Goal: Information Seeking & Learning: Find specific page/section

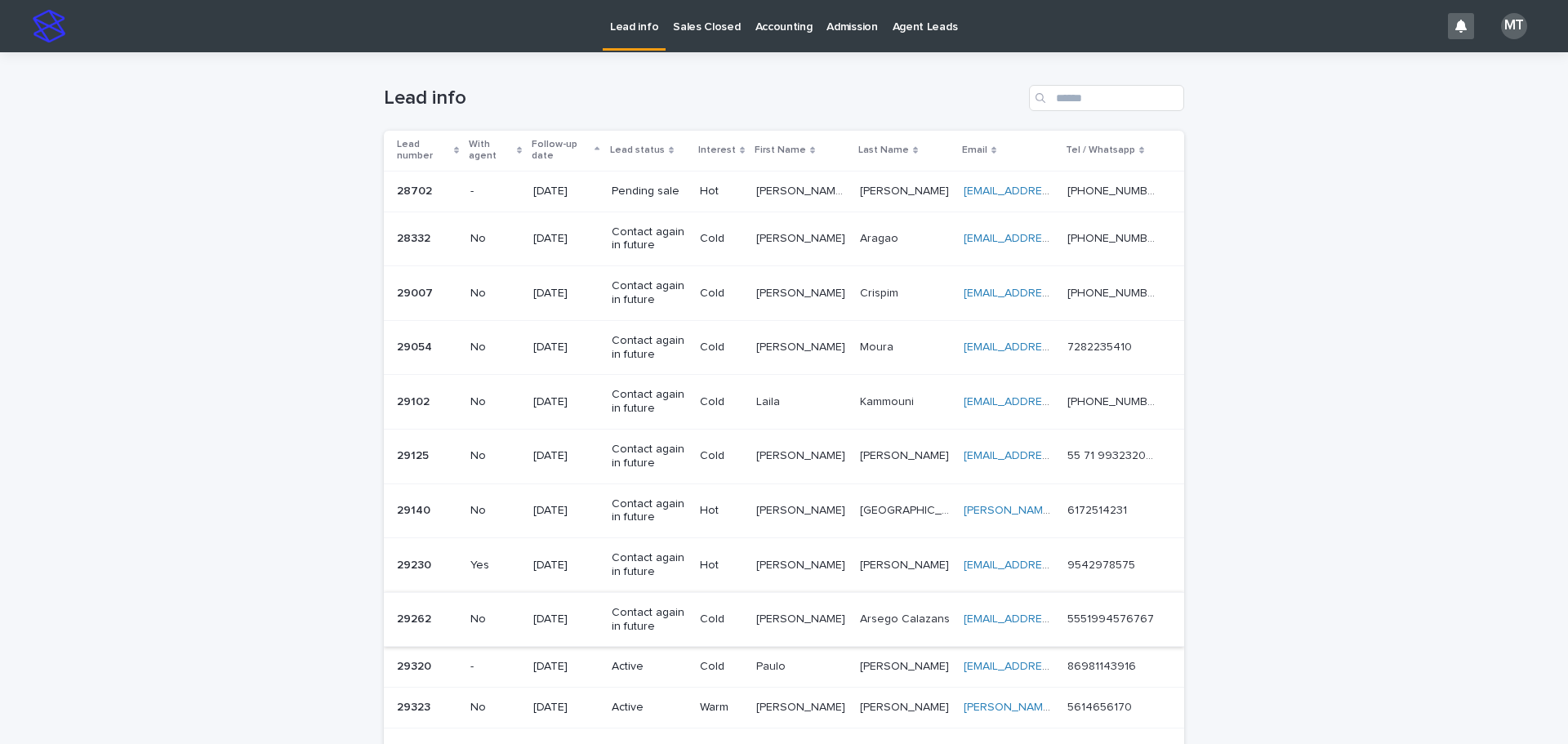
click at [620, 31] on p "Lead info" at bounding box center [634, 17] width 48 height 34
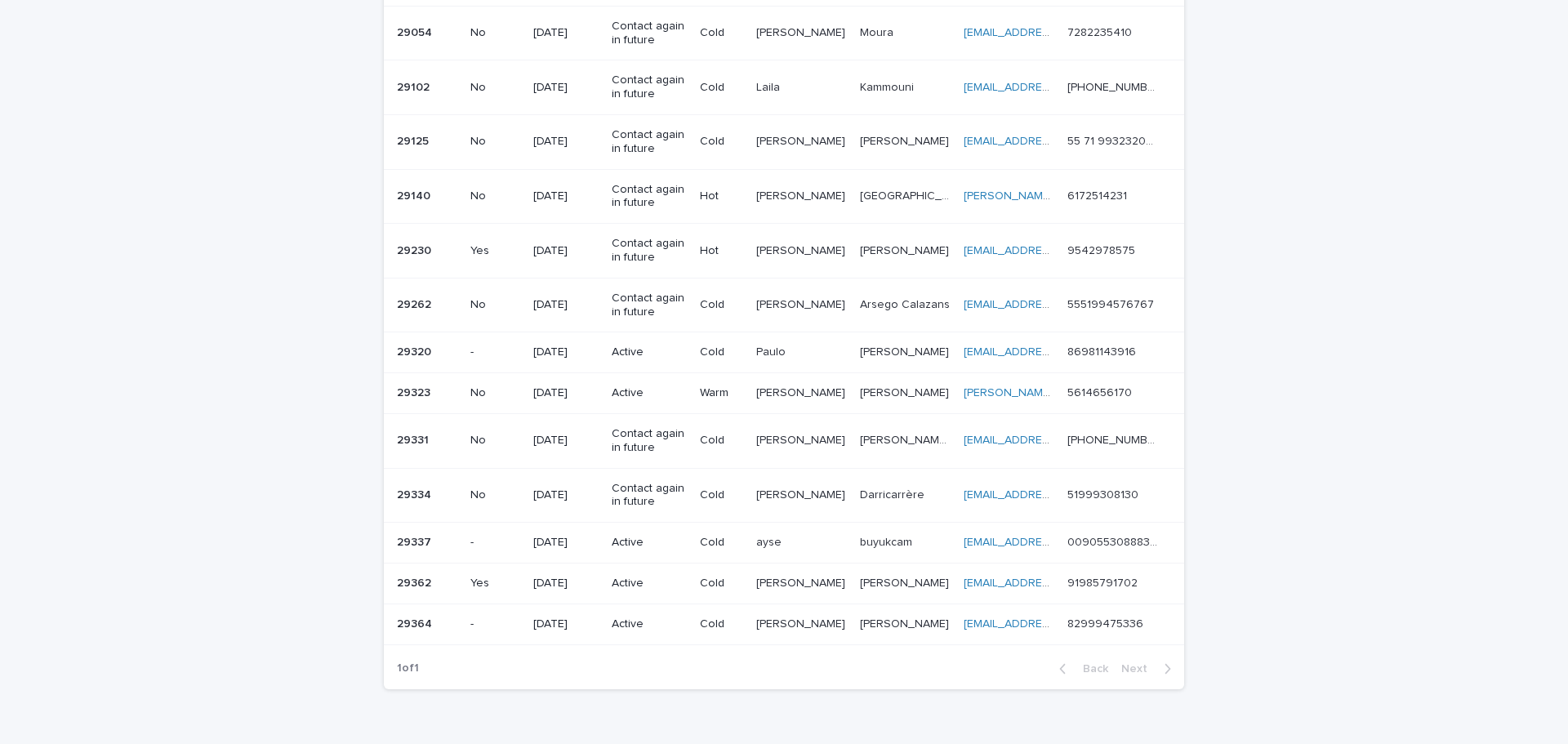
scroll to position [401, 0]
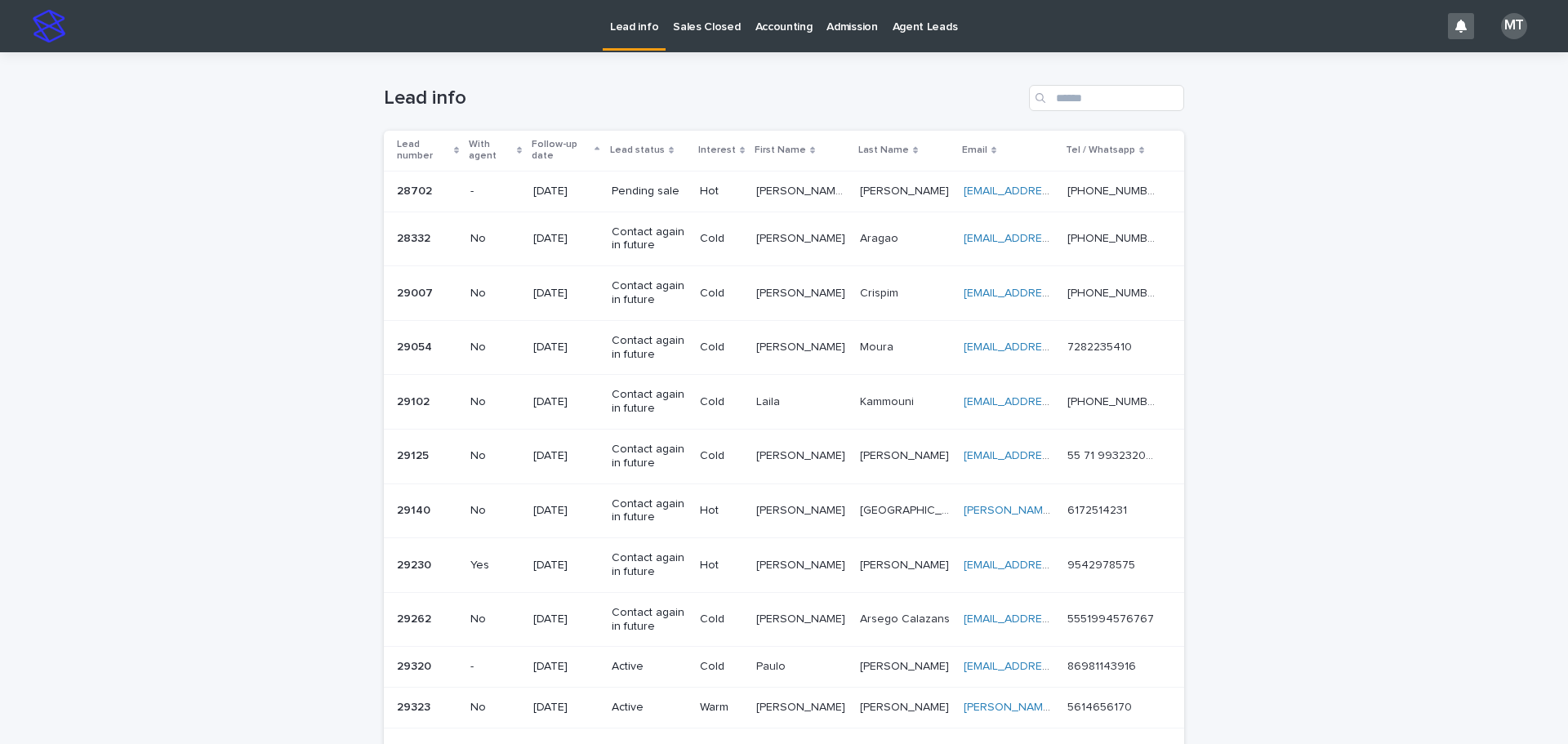
click at [697, 31] on p "Sales Closed" at bounding box center [706, 17] width 67 height 34
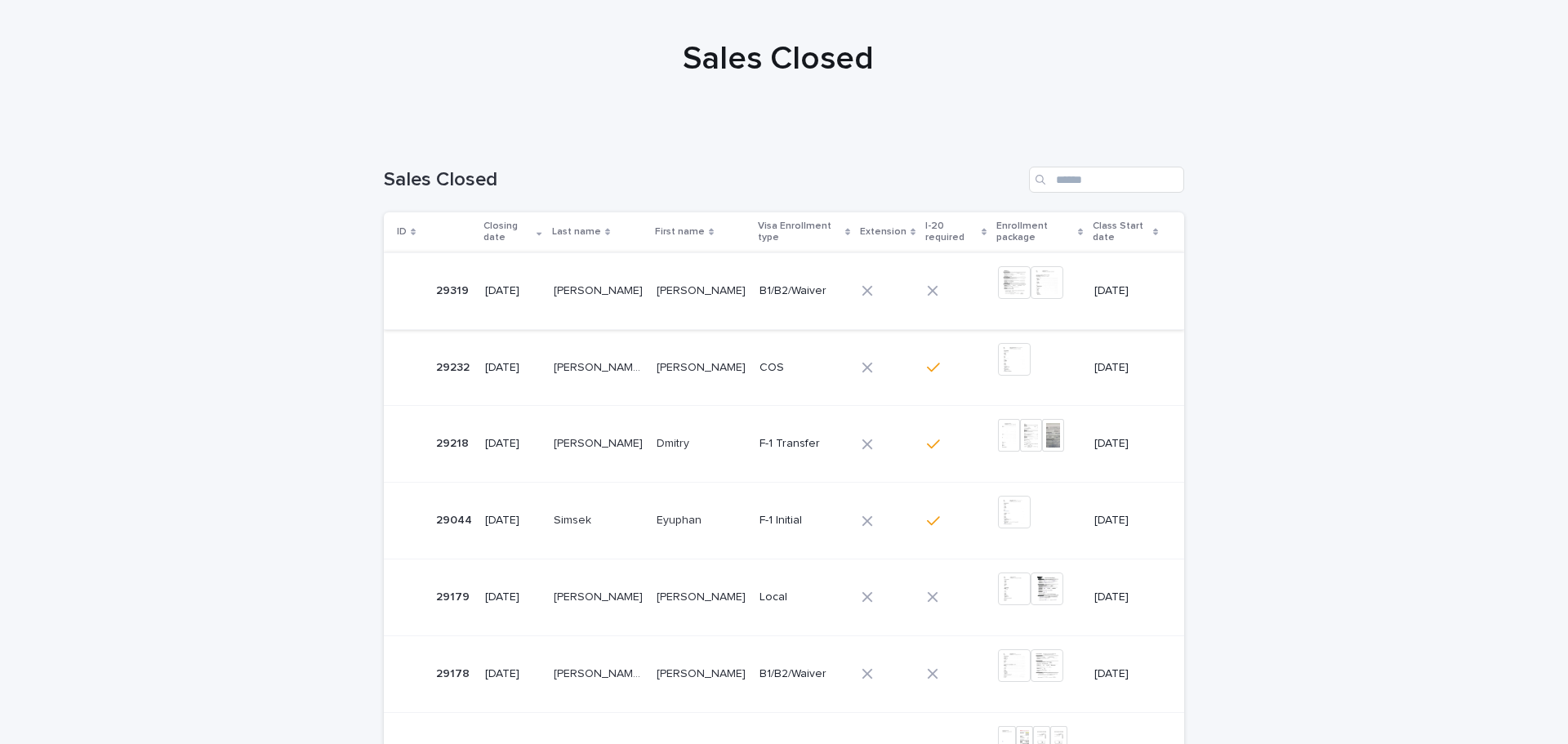
scroll to position [163, 0]
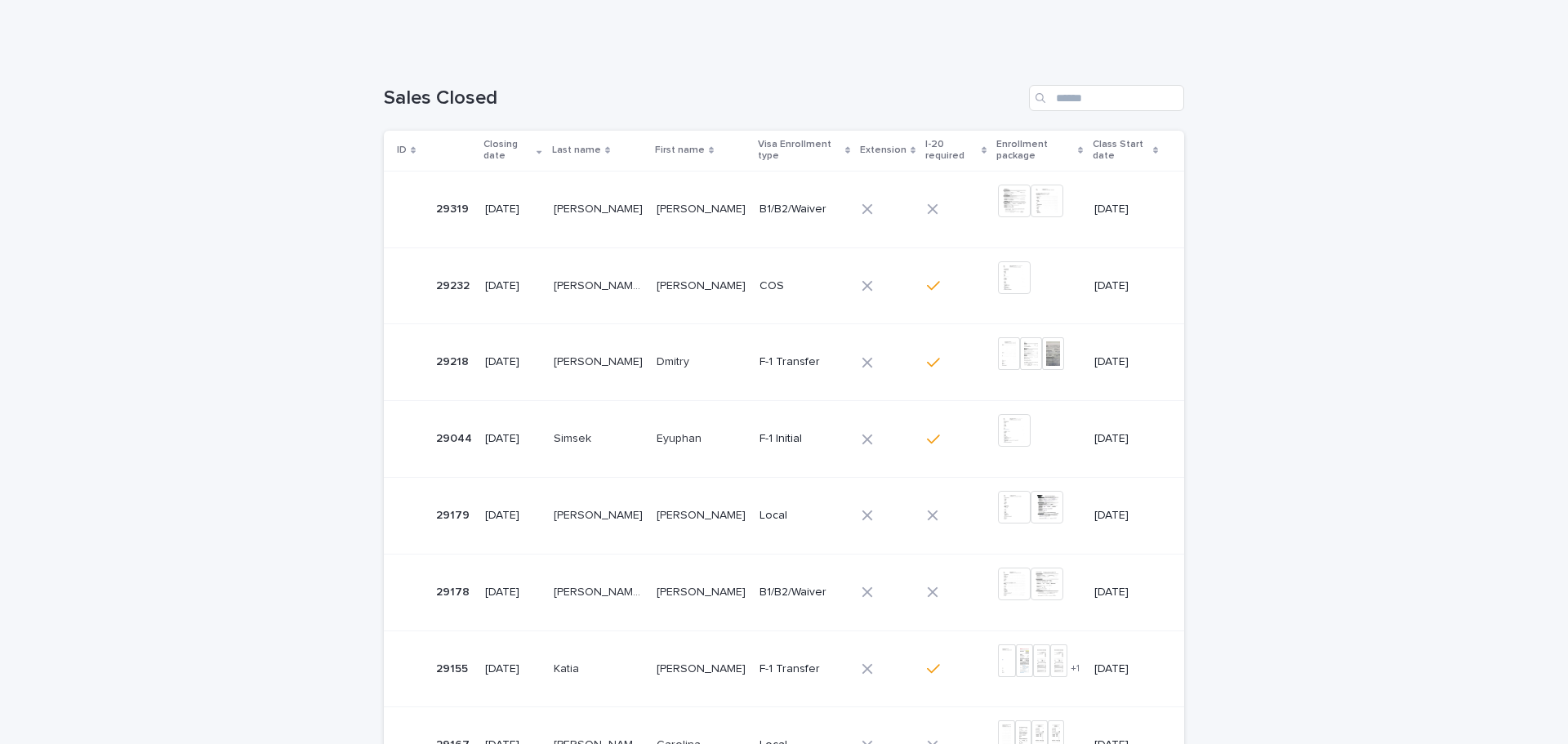
click at [667, 365] on p "Dmitry" at bounding box center [674, 360] width 36 height 17
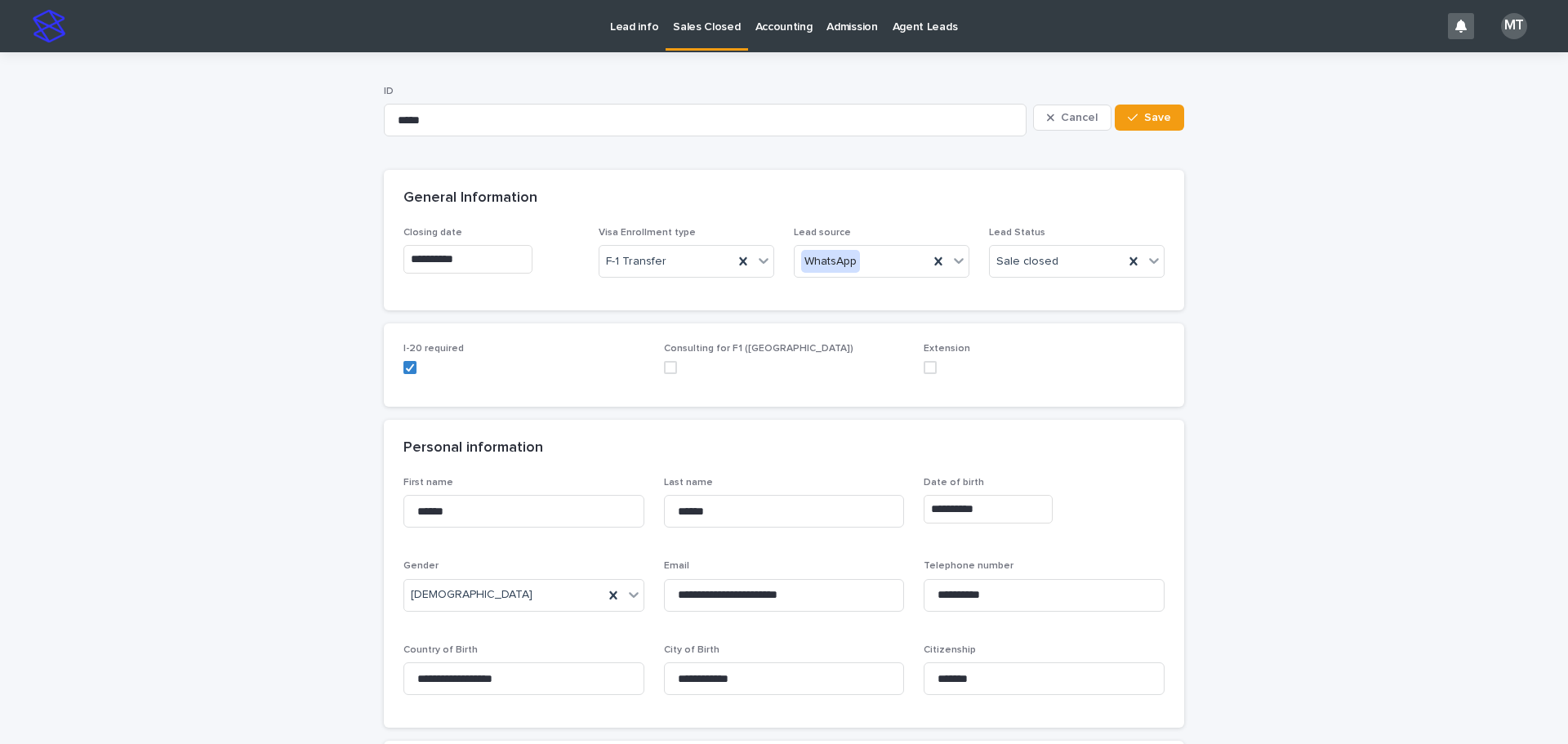
click at [708, 29] on p "Sales Closed" at bounding box center [706, 17] width 67 height 34
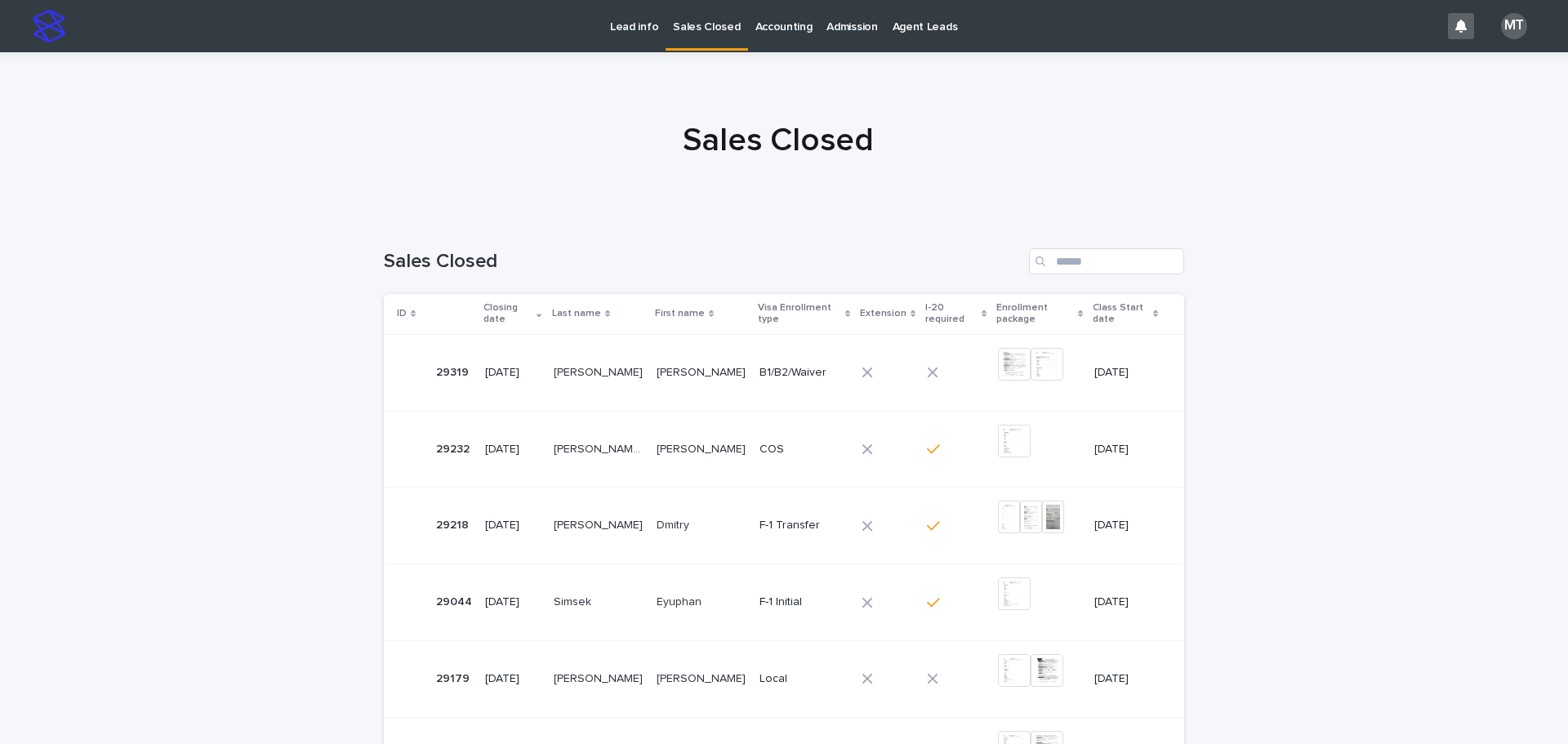
click at [615, 24] on p "Lead info" at bounding box center [634, 17] width 48 height 34
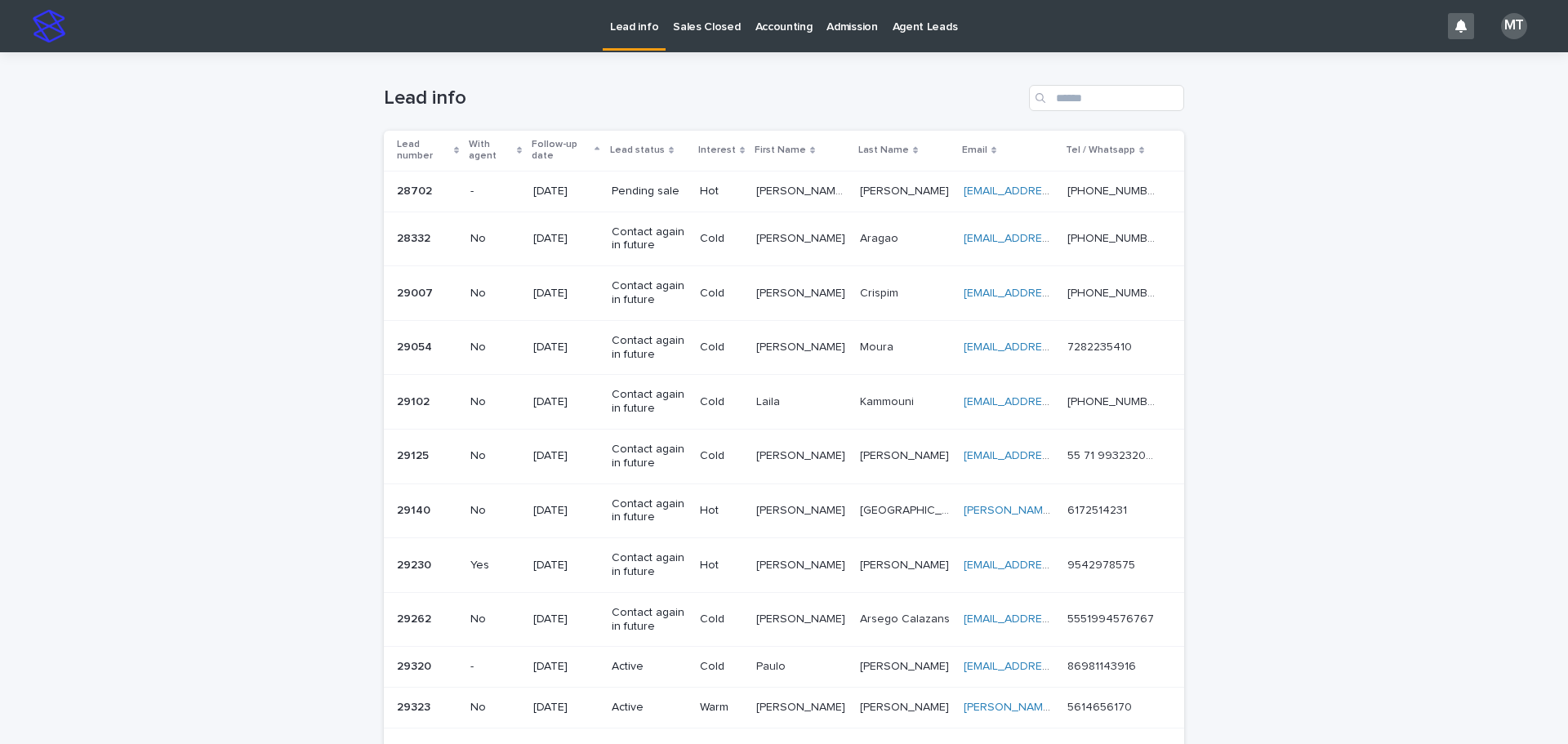
click at [708, 23] on p "Sales Closed" at bounding box center [706, 17] width 67 height 34
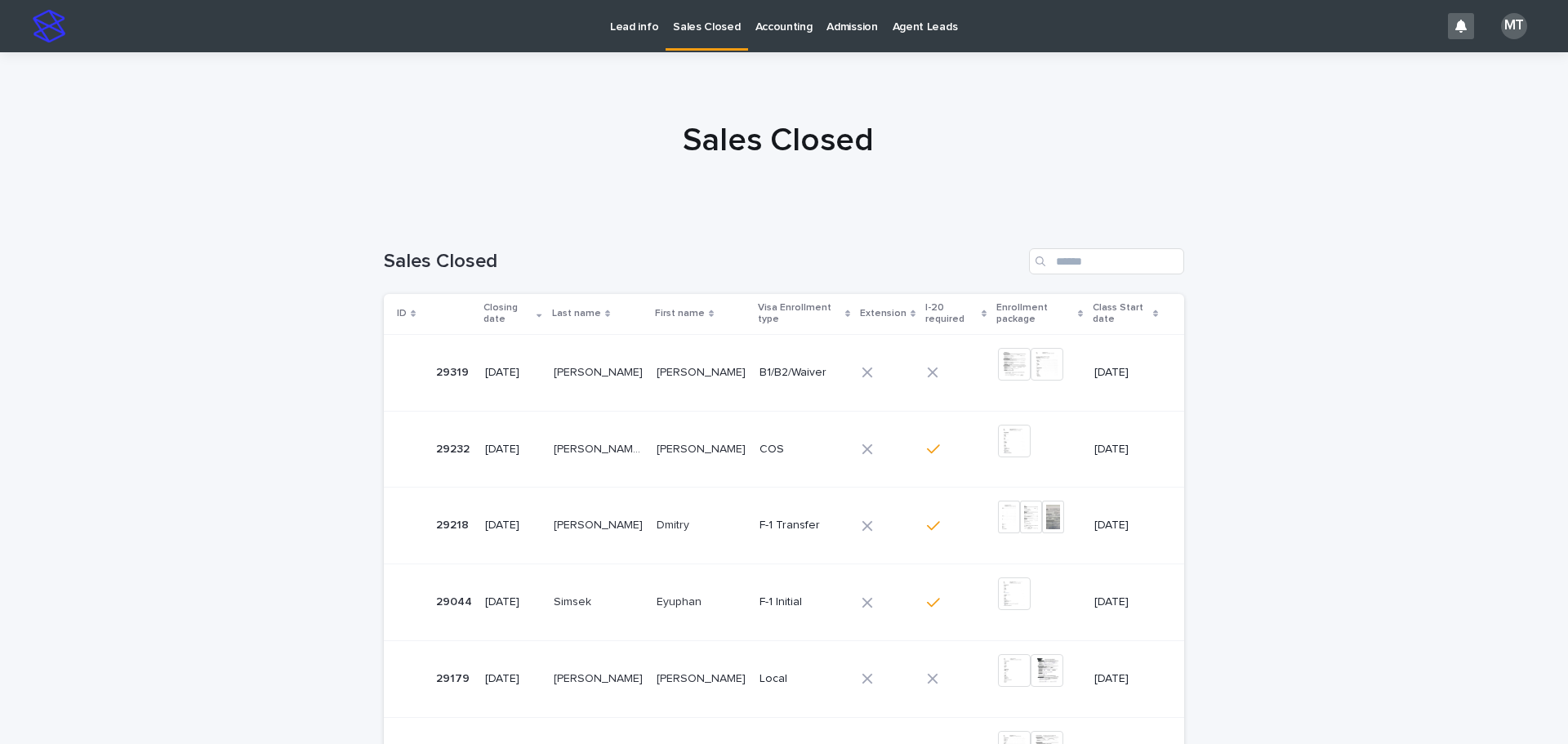
click at [633, 23] on p "Lead info" at bounding box center [634, 17] width 48 height 34
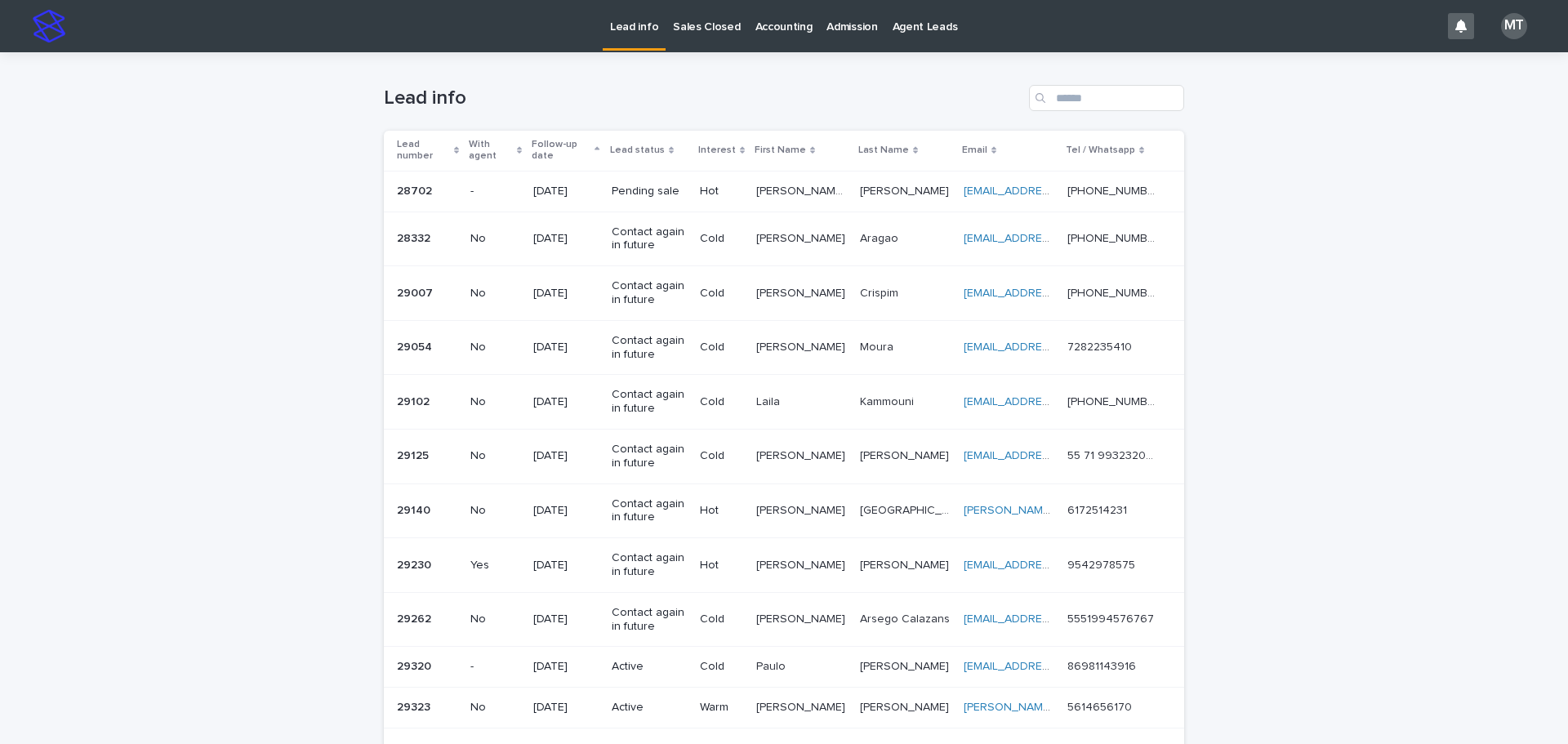
click at [706, 25] on p "Sales Closed" at bounding box center [706, 17] width 67 height 34
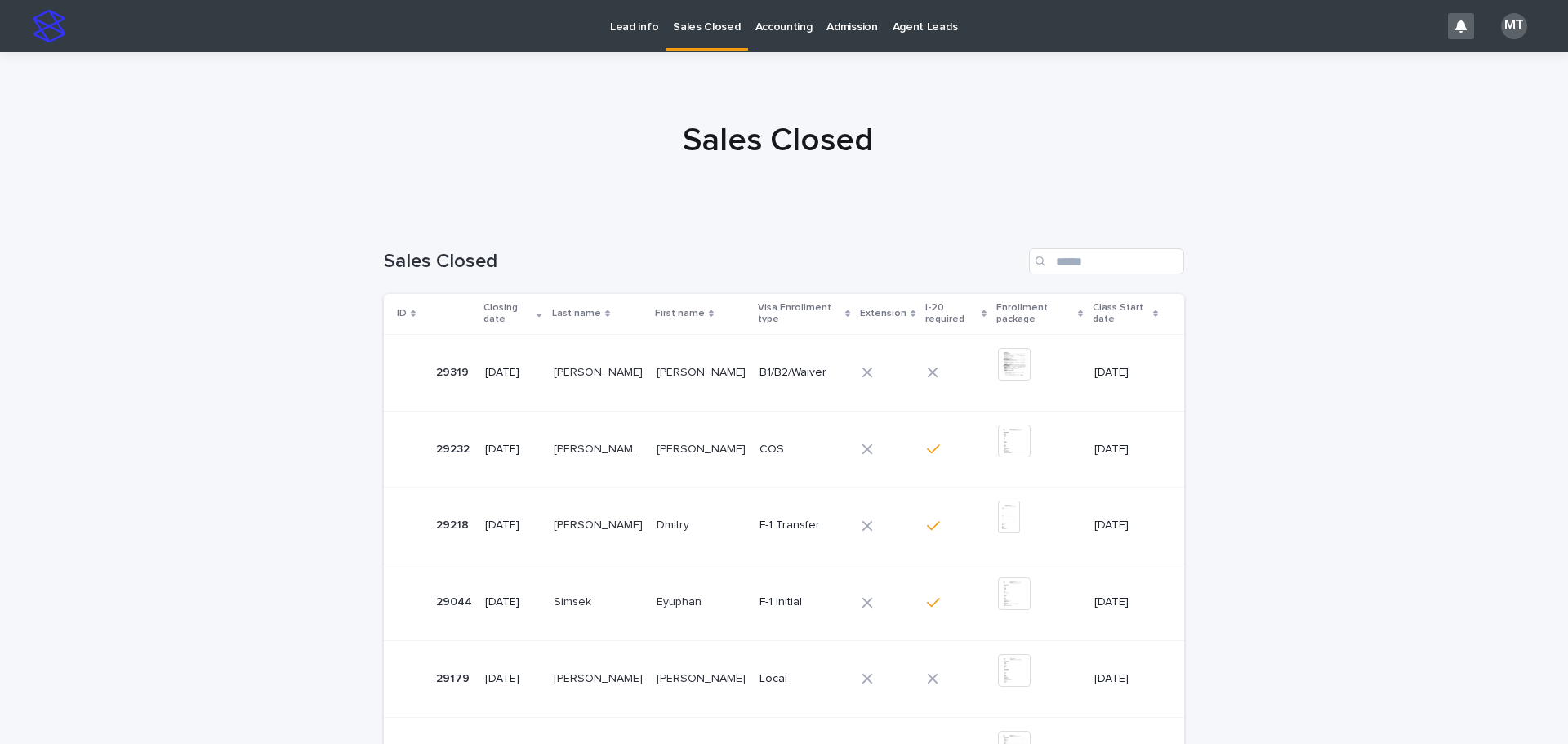
click at [641, 28] on p "Lead info" at bounding box center [634, 17] width 48 height 34
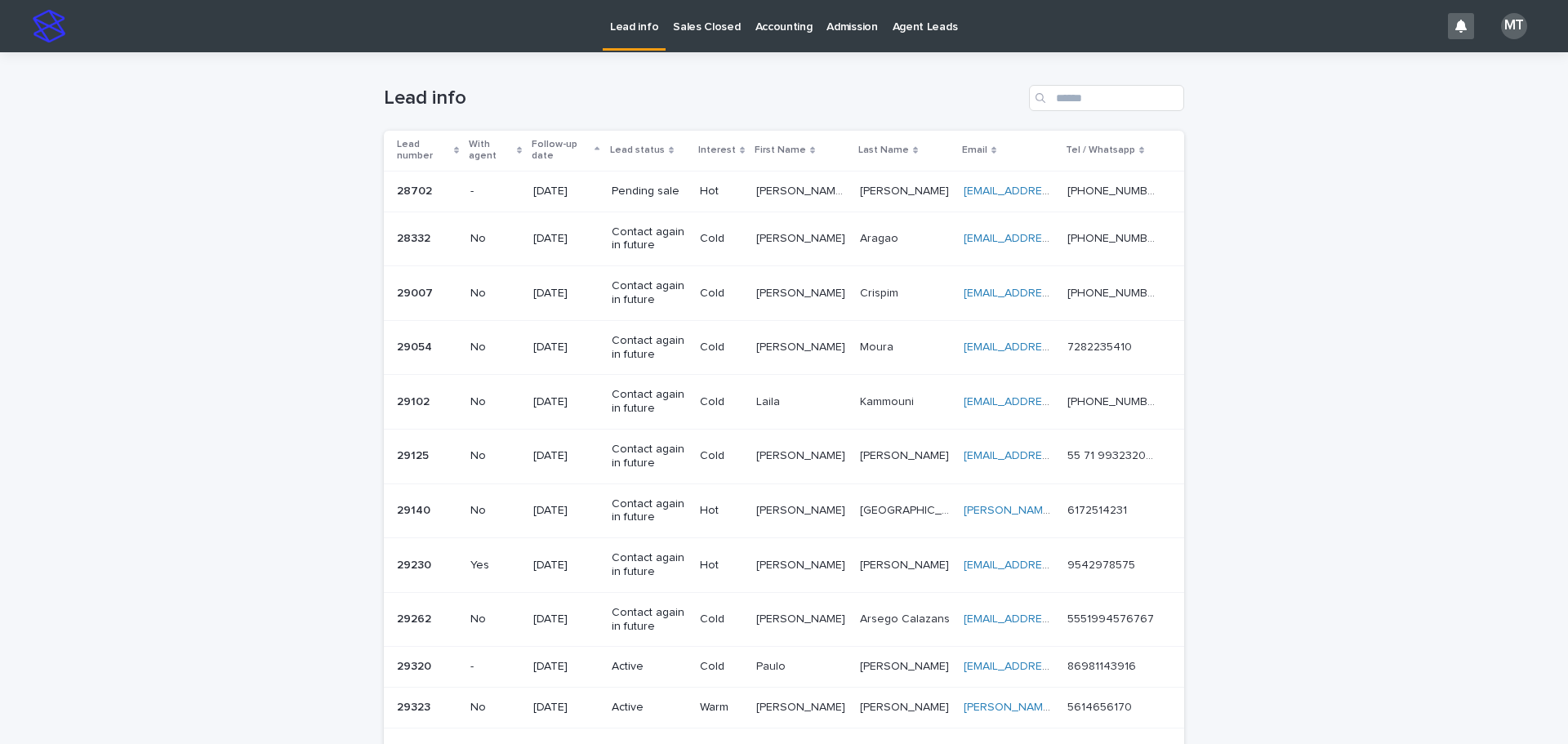
click at [707, 25] on p "Sales Closed" at bounding box center [706, 17] width 67 height 34
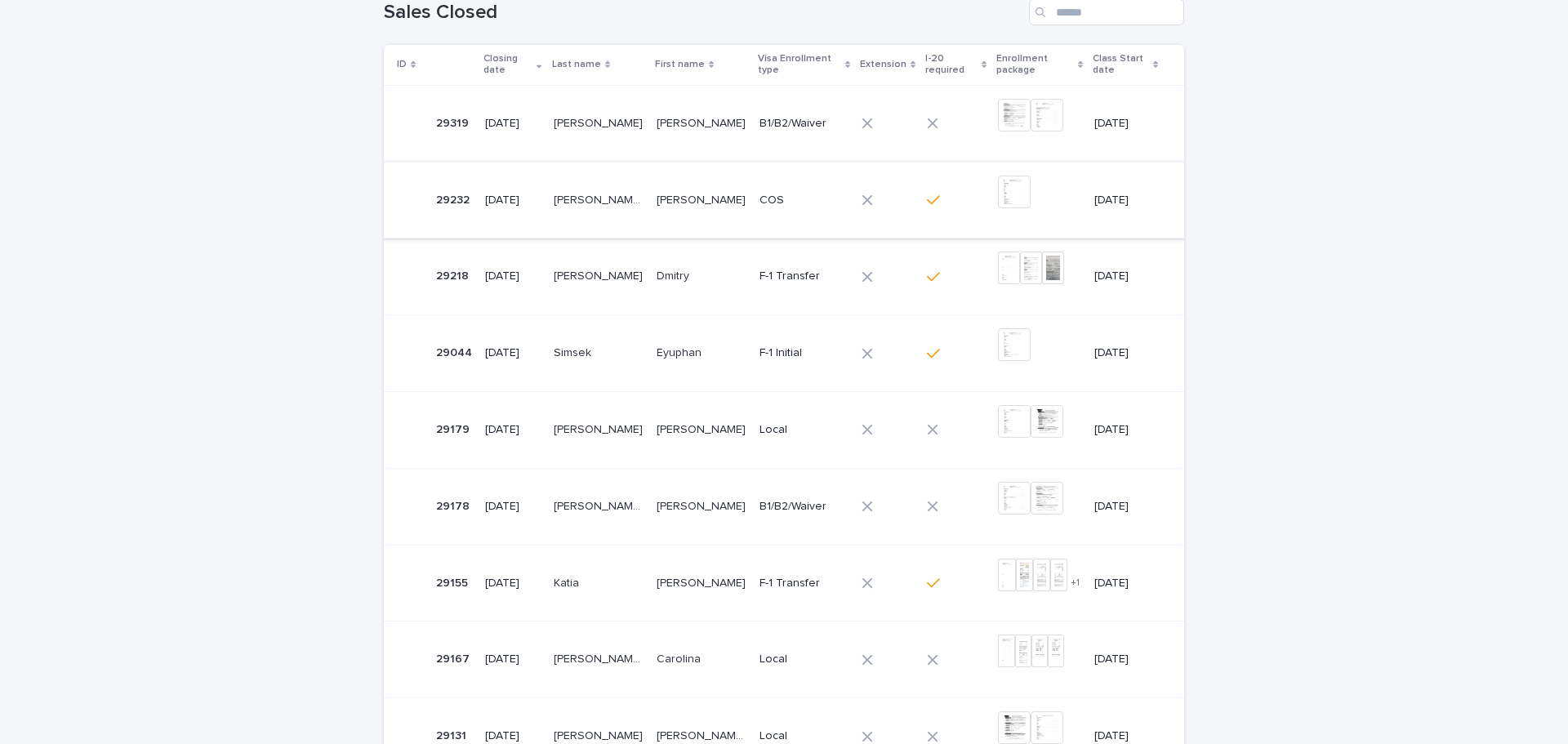
scroll to position [245, 0]
click at [691, 285] on p at bounding box center [701, 281] width 90 height 14
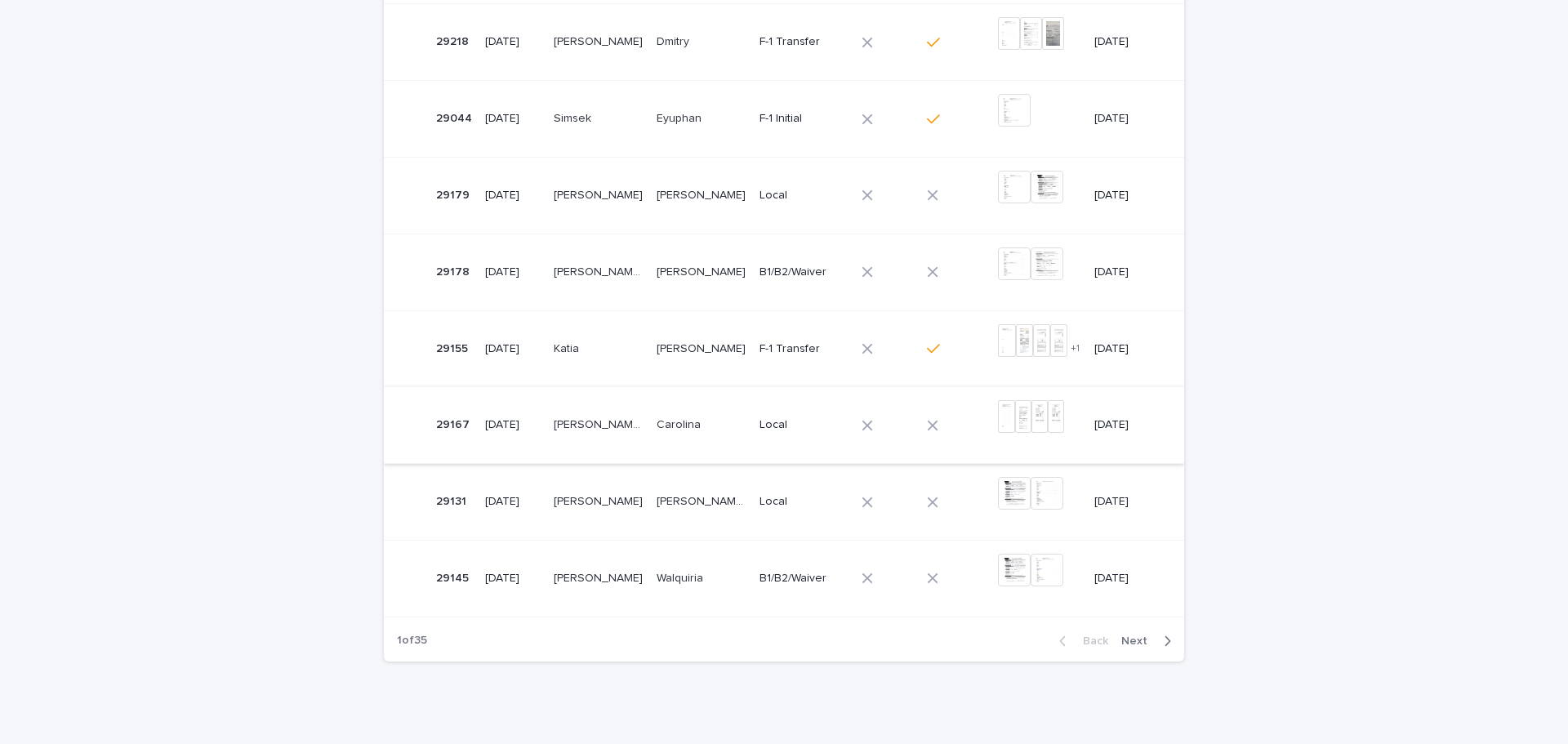
scroll to position [490, 0]
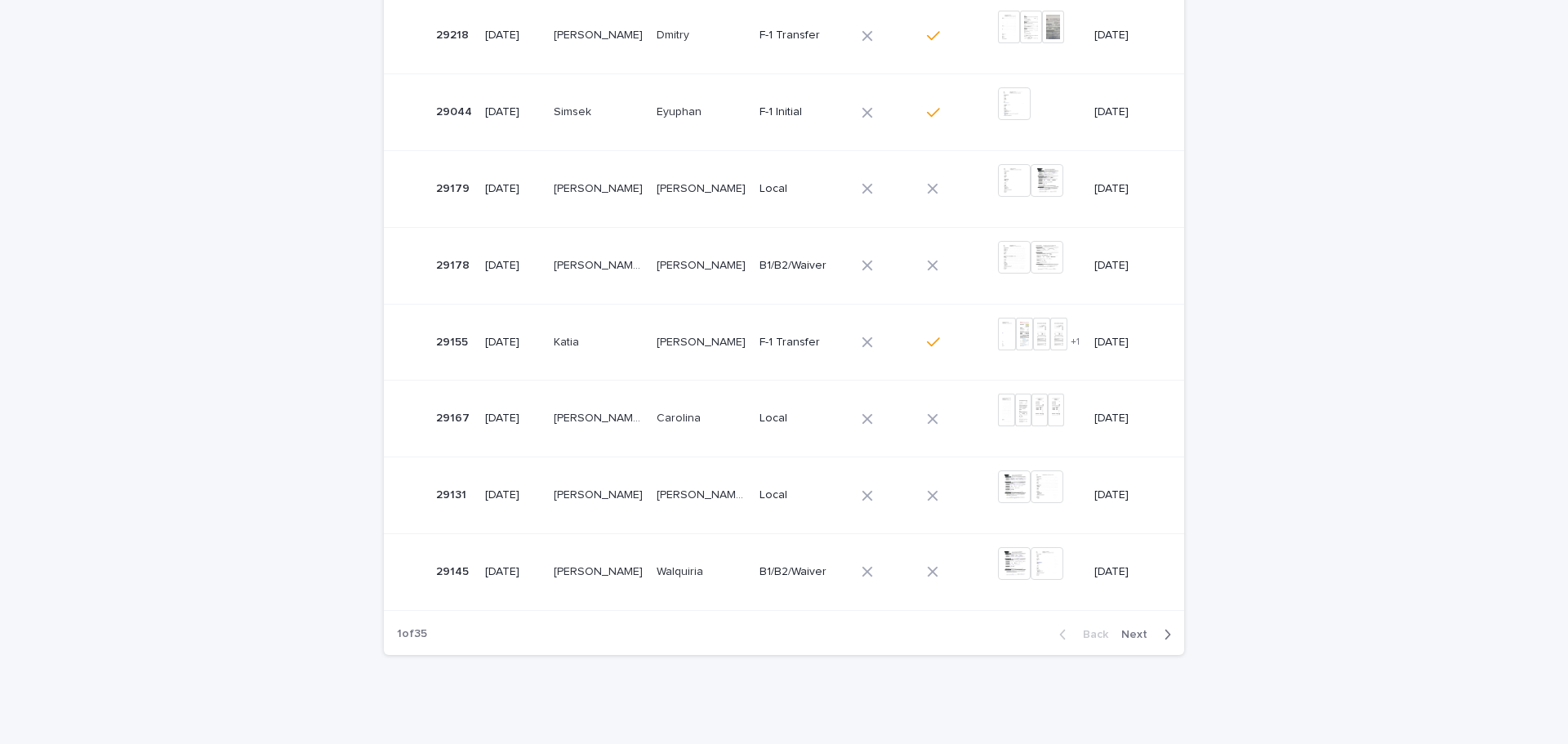
click at [705, 415] on p at bounding box center [701, 418] width 90 height 14
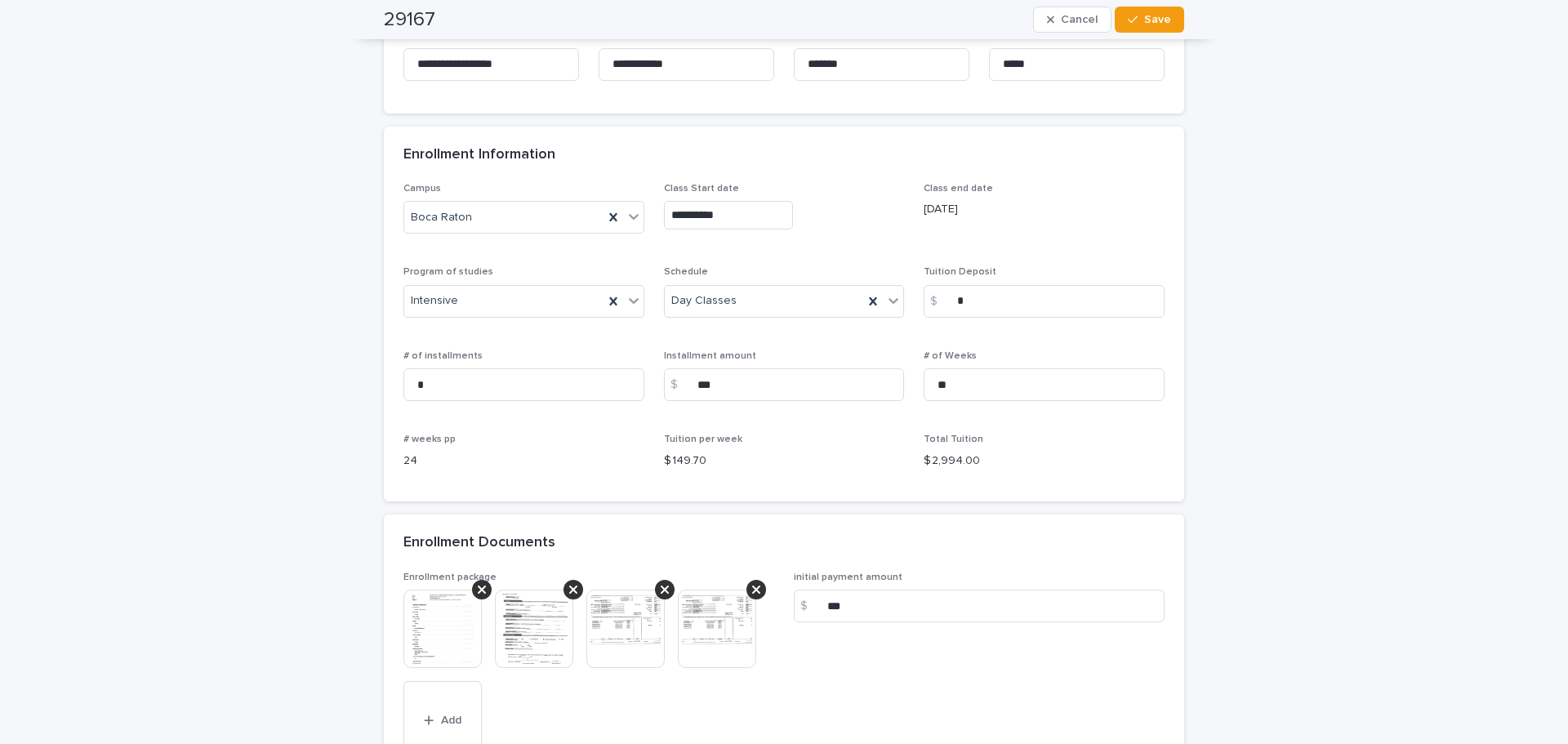
scroll to position [1225, 0]
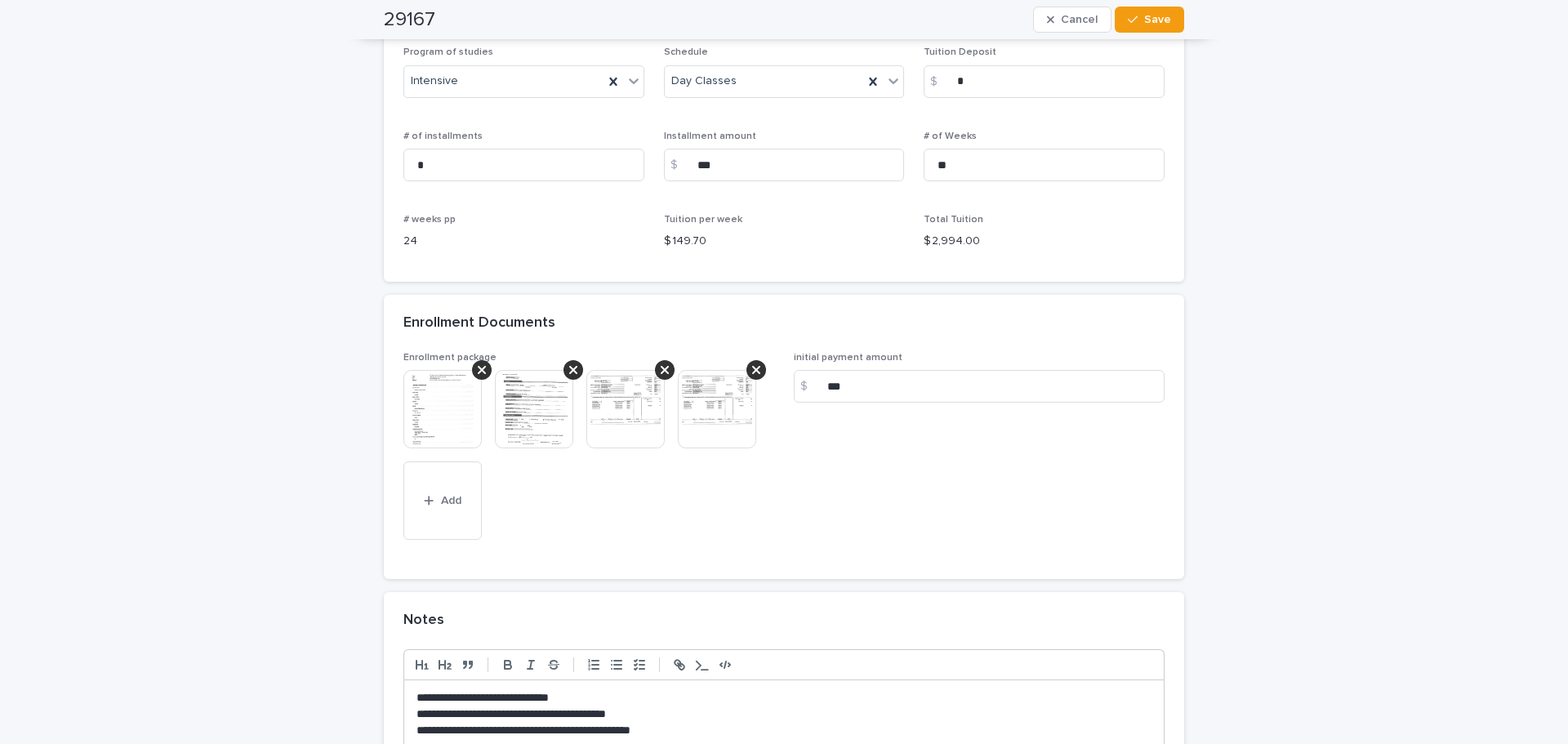
click at [640, 416] on img at bounding box center [625, 409] width 78 height 79
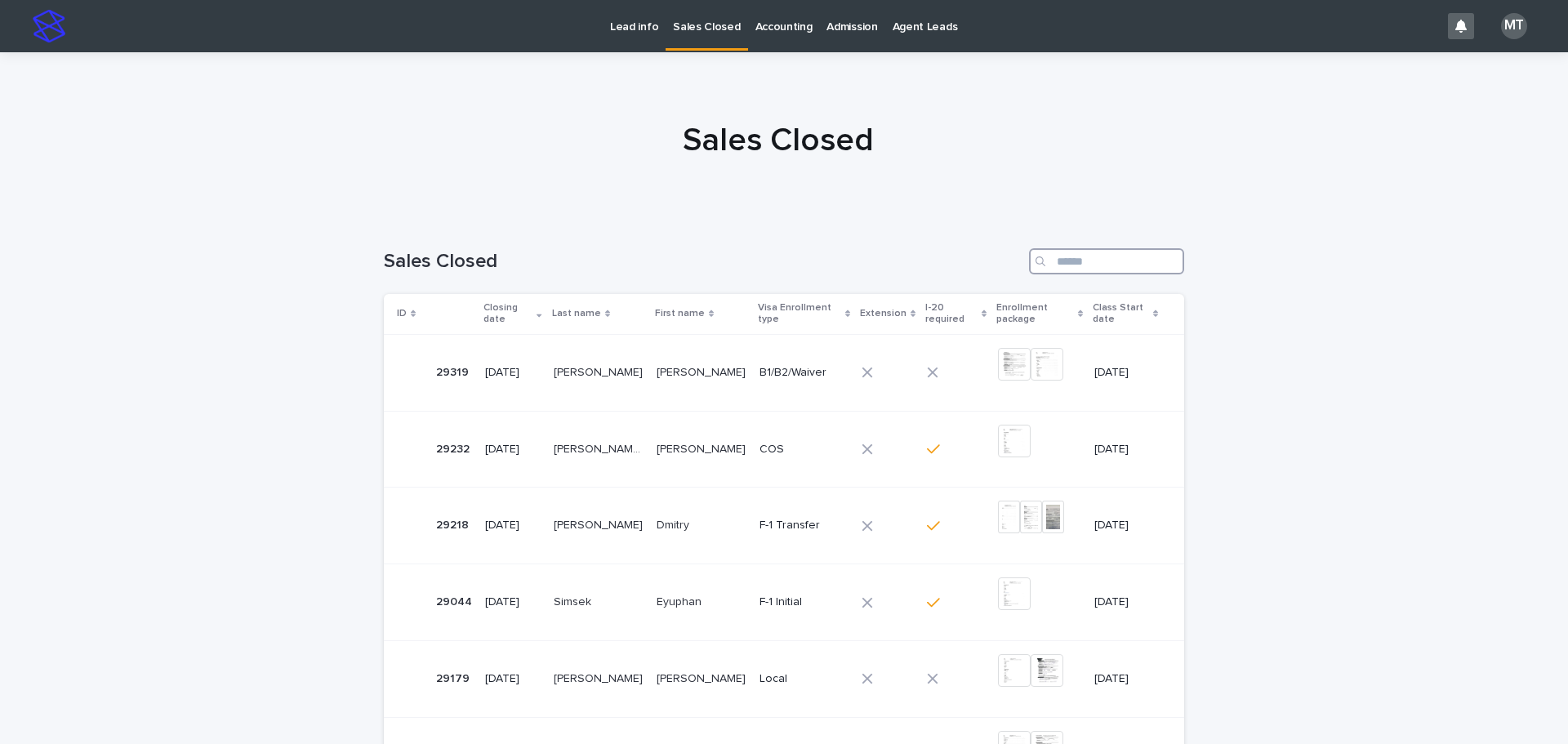
click at [1067, 256] on input "Search" at bounding box center [1106, 260] width 155 height 26
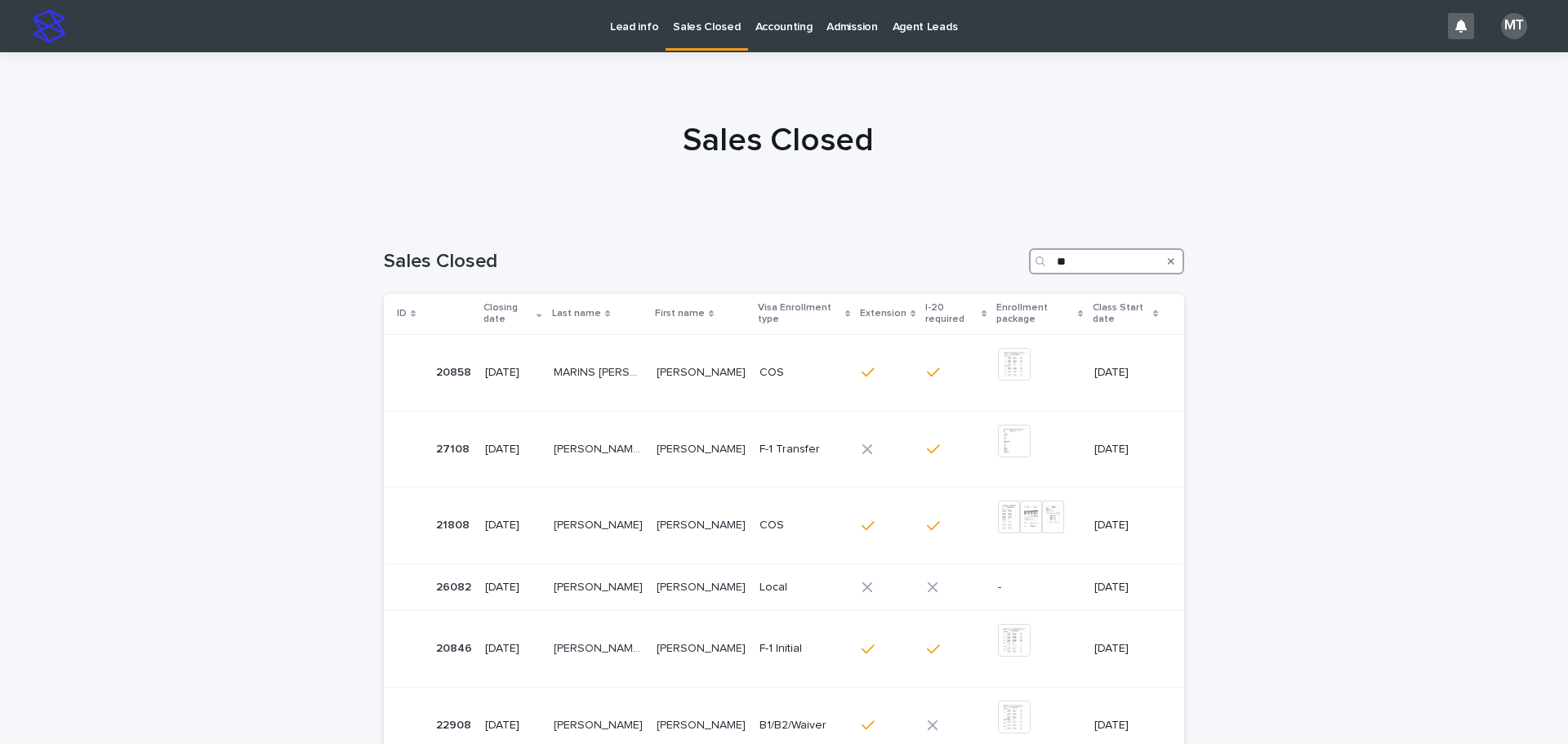
type input "*"
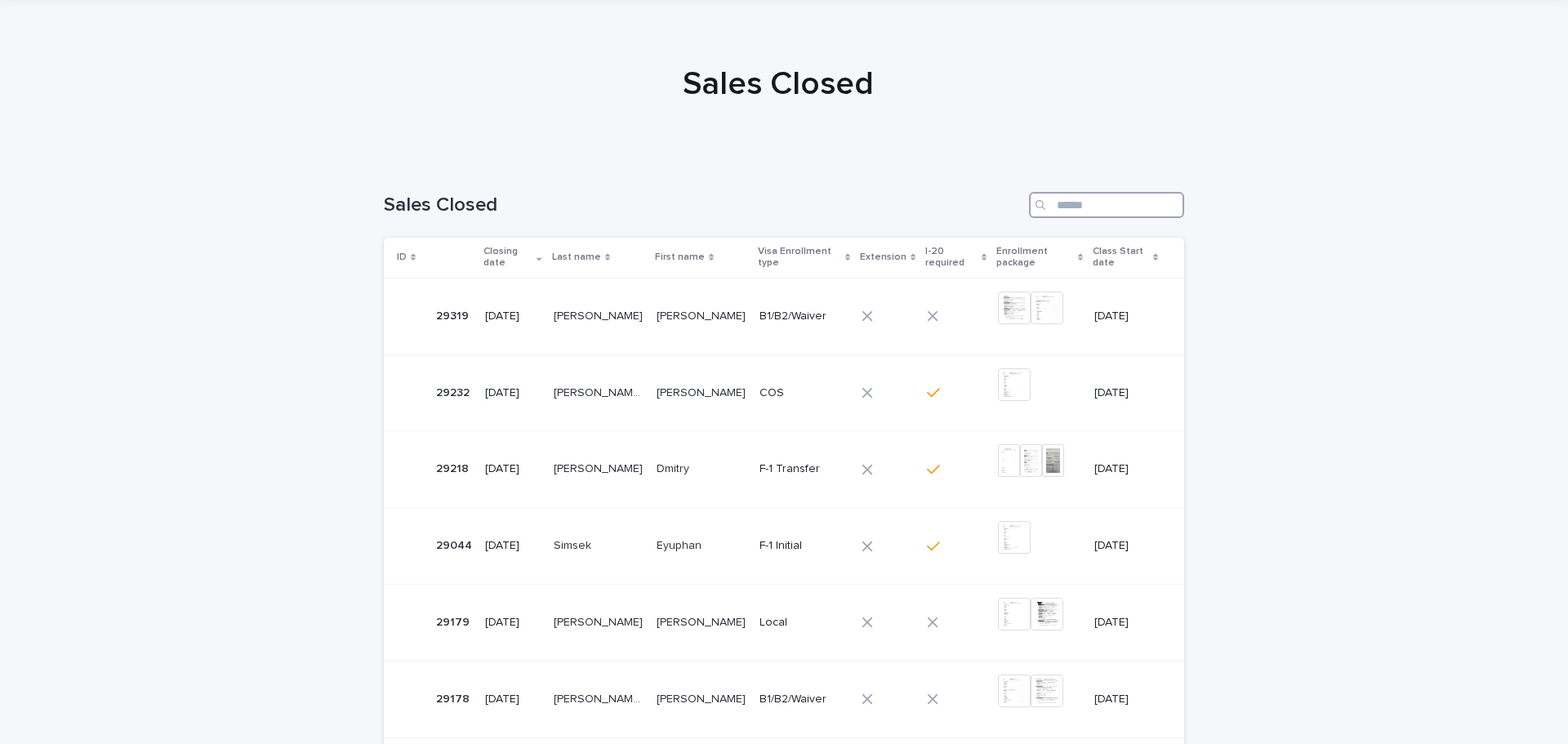
scroll to position [82, 0]
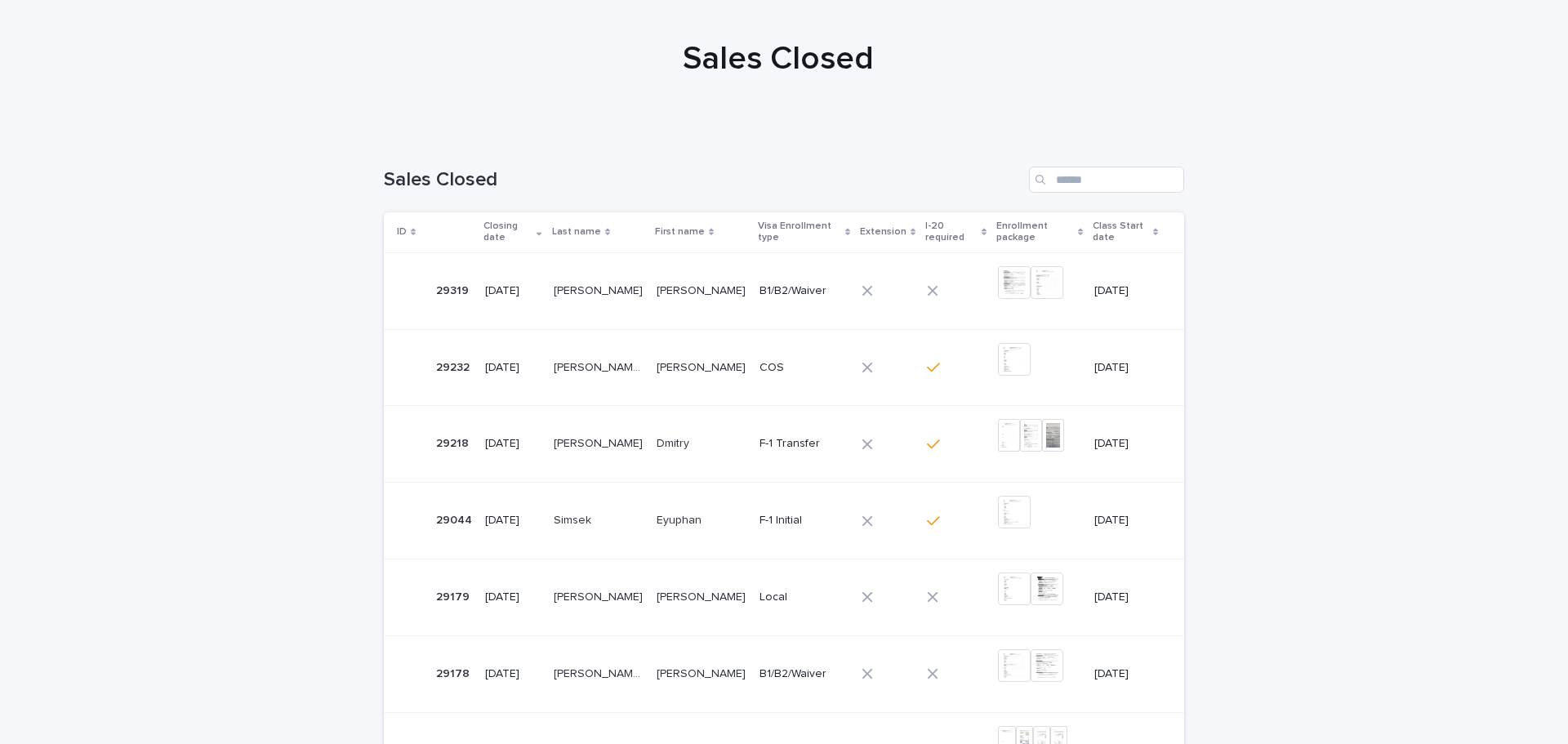
click at [753, 294] on td "B1/B2/Waiver" at bounding box center [804, 291] width 102 height 77
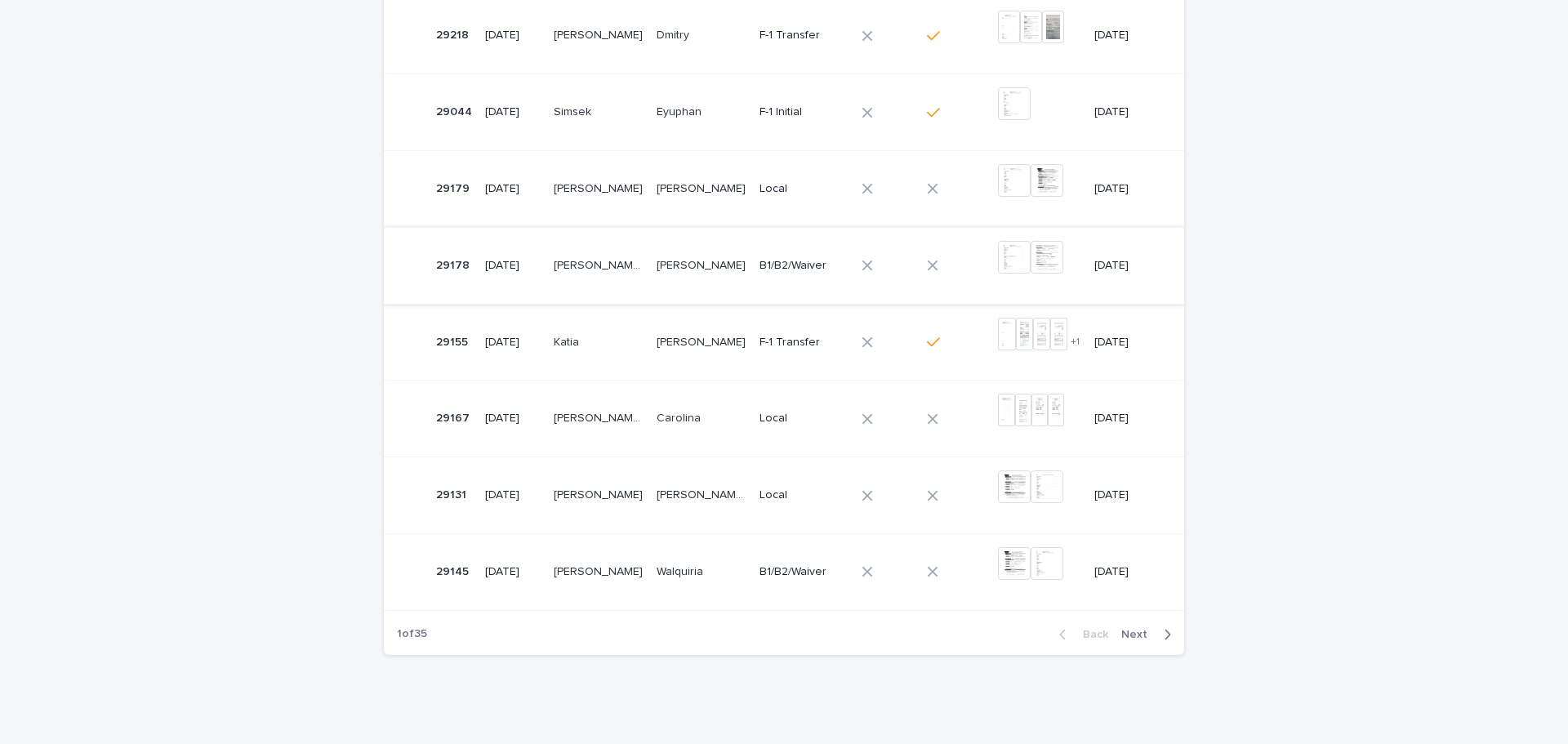
scroll to position [542, 0]
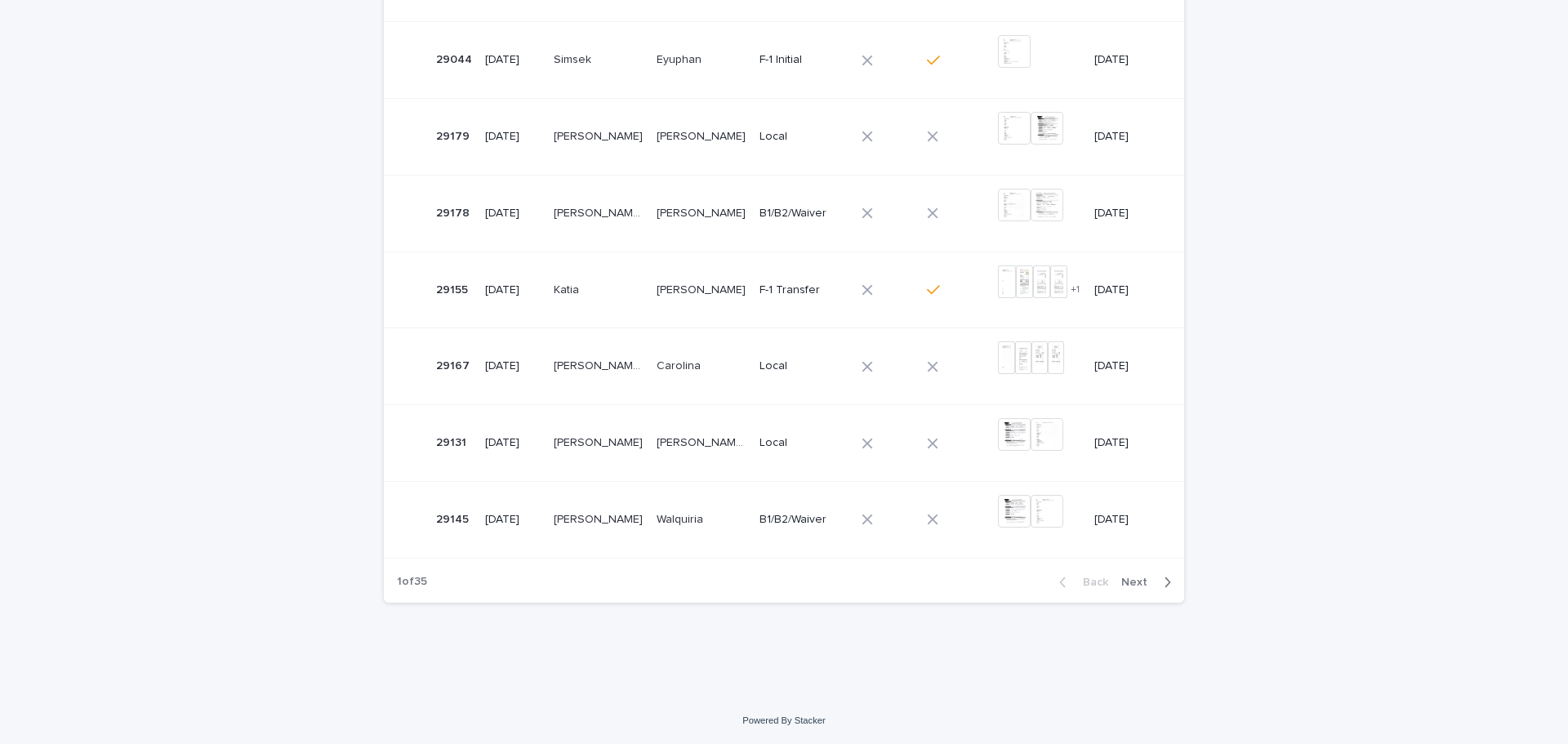
click at [1129, 581] on span "Next" at bounding box center [1139, 582] width 36 height 12
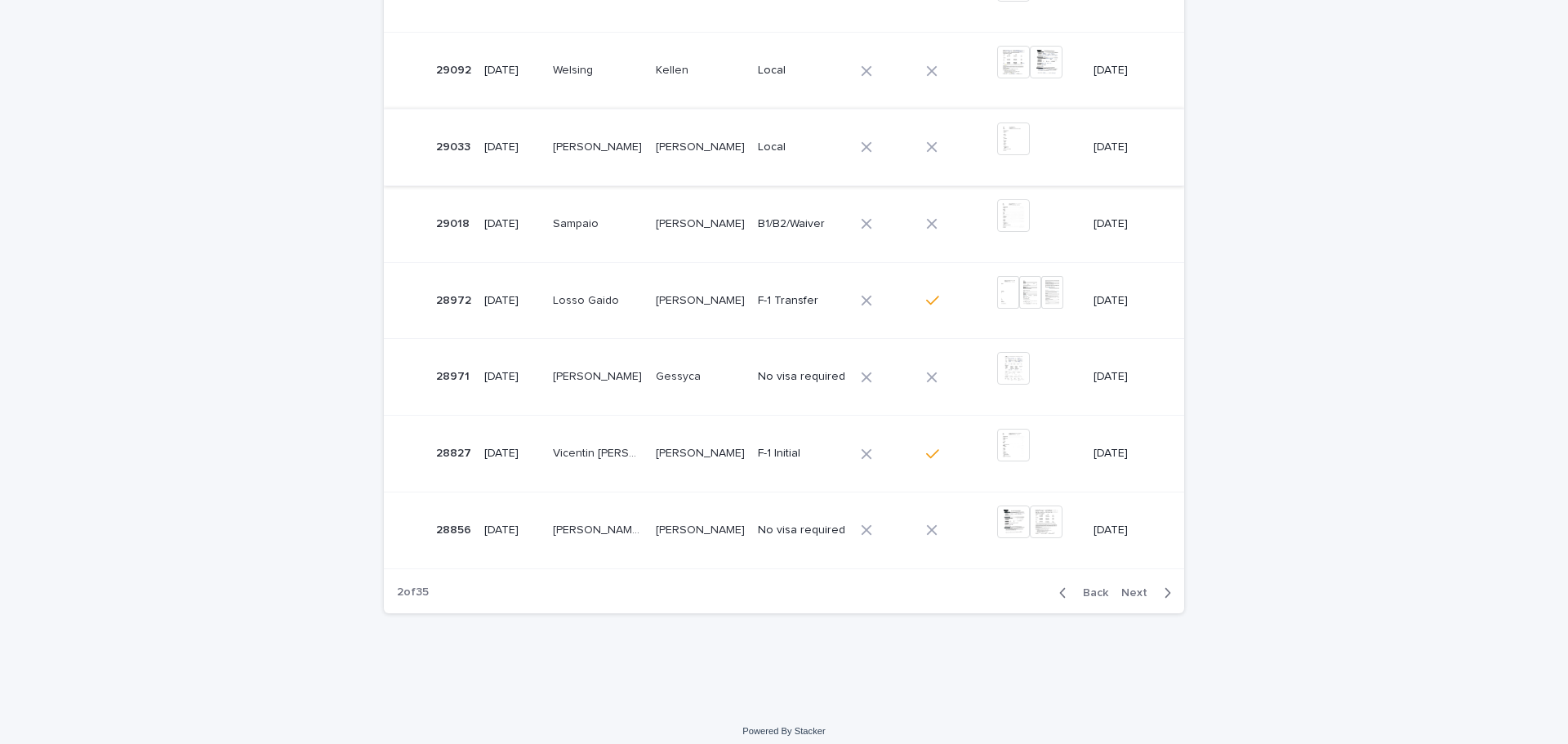
scroll to position [542, 0]
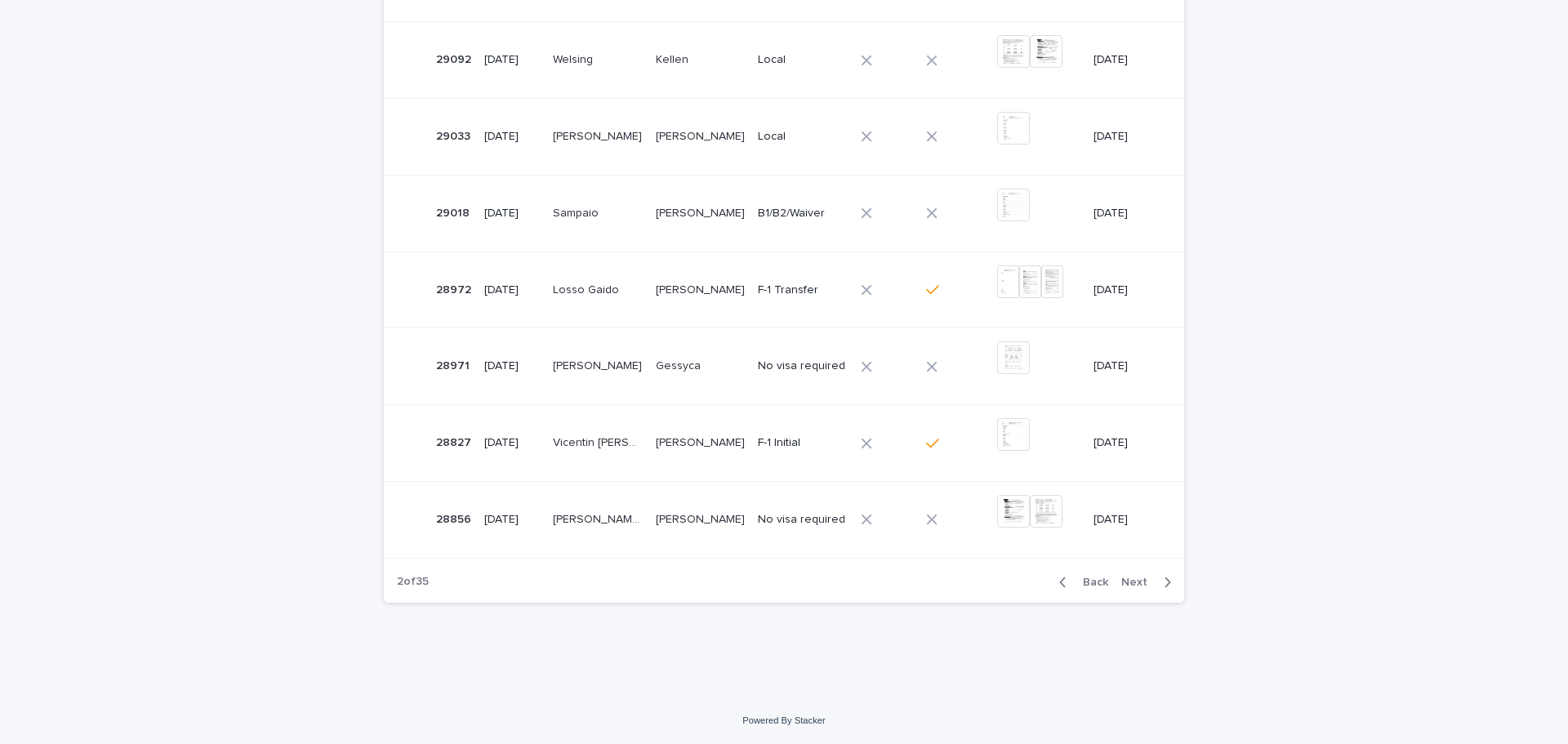
click at [1129, 579] on span "Next" at bounding box center [1139, 582] width 36 height 12
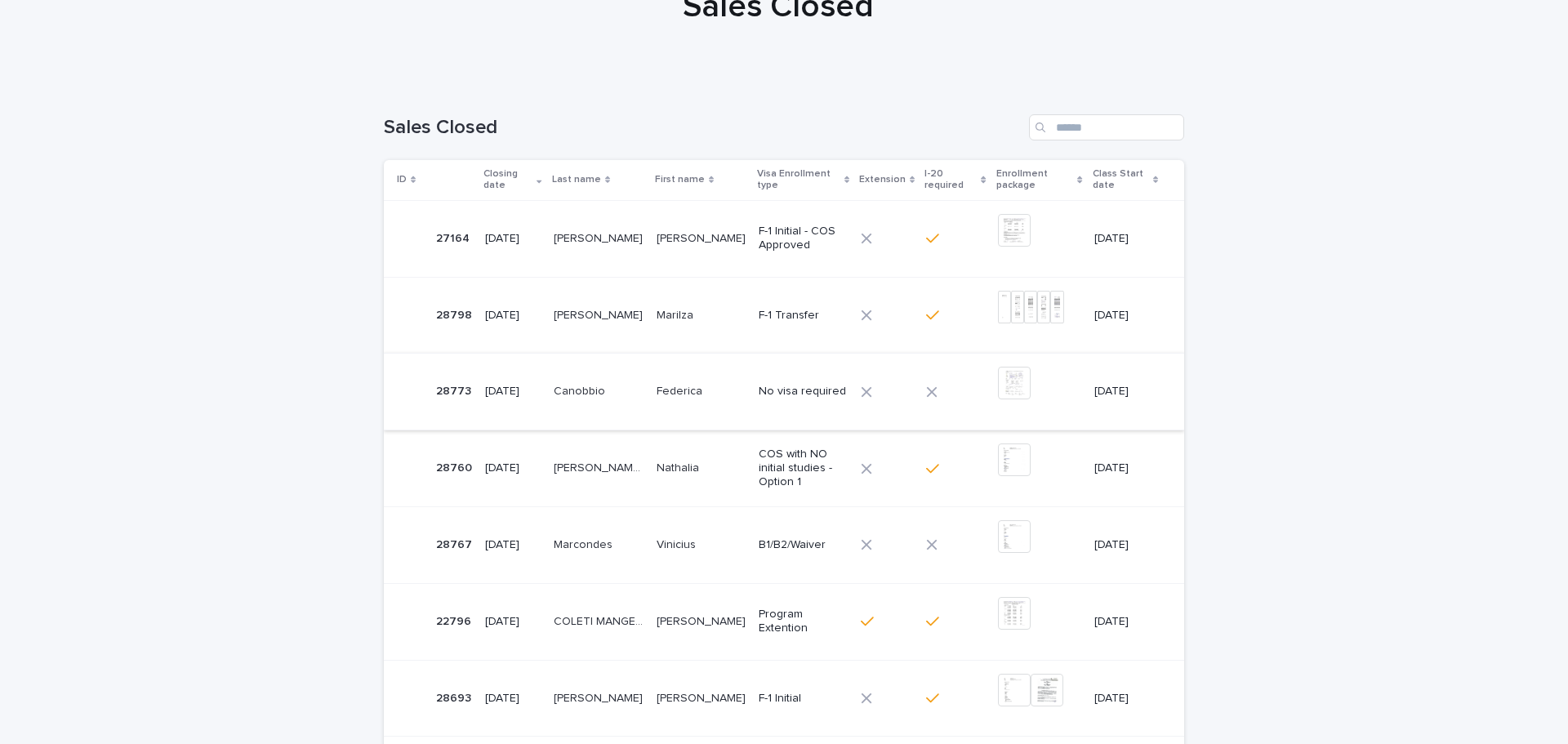
scroll to position [542, 0]
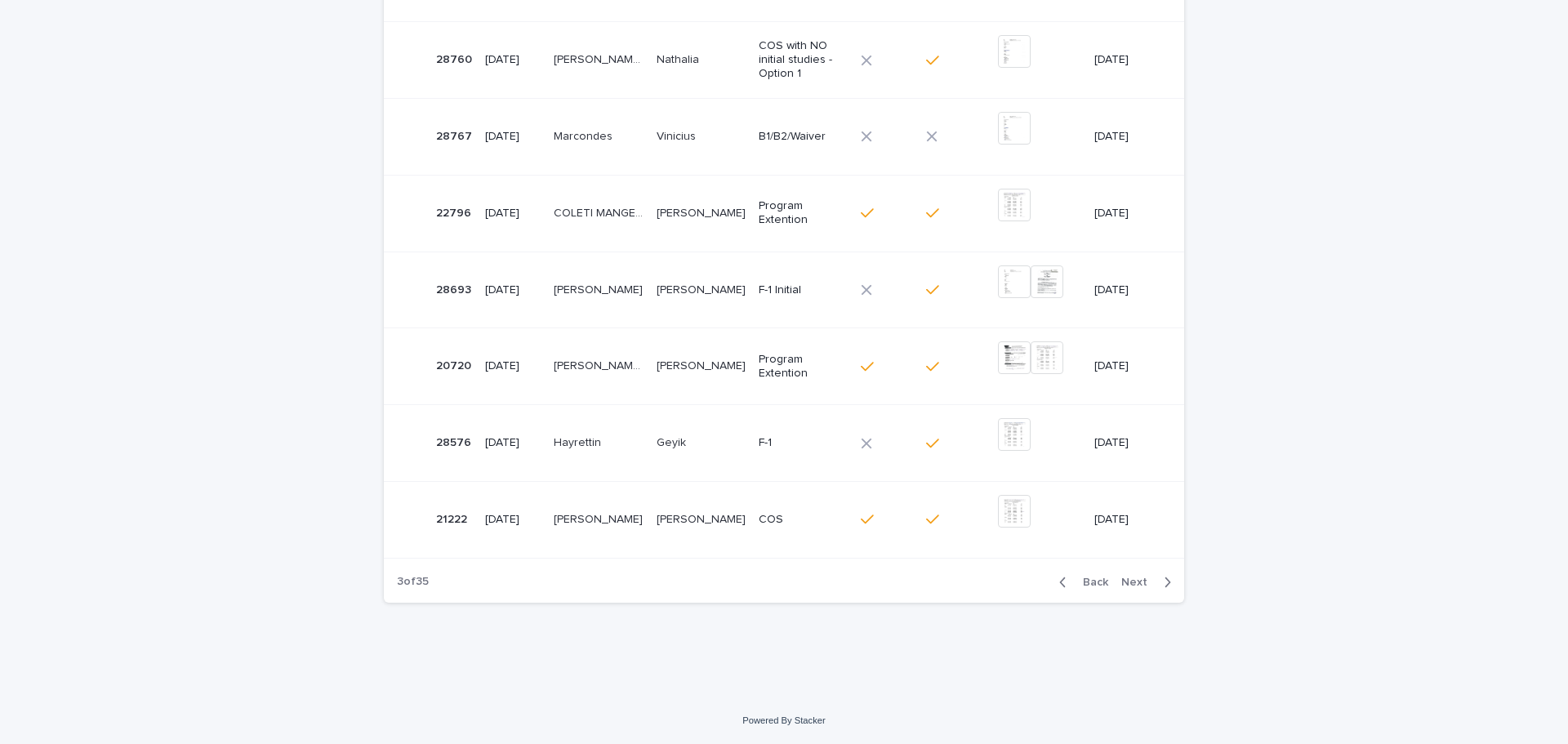
click at [1093, 590] on div "Back Next" at bounding box center [1115, 583] width 138 height 41
click at [1093, 587] on span "Back" at bounding box center [1090, 582] width 35 height 12
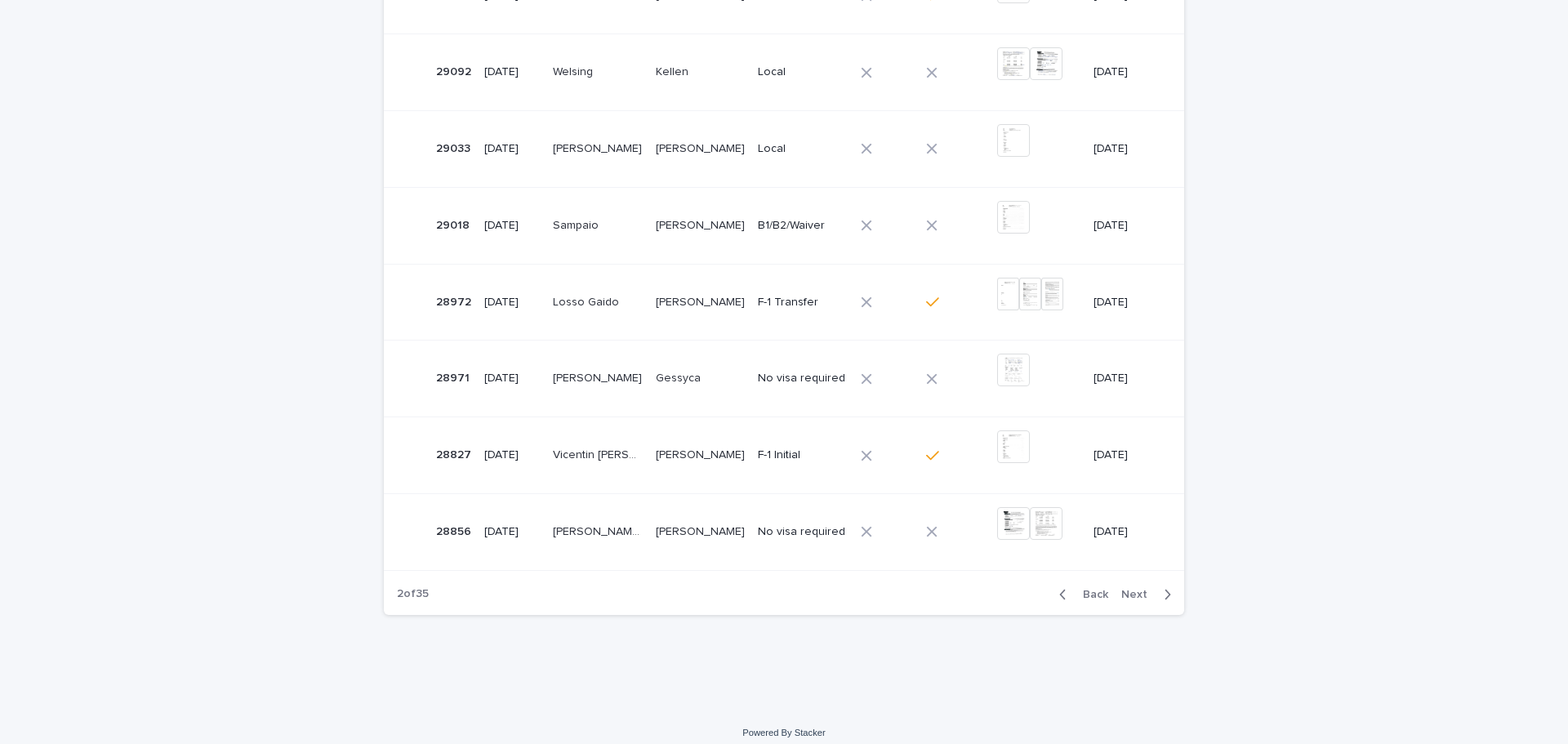
scroll to position [542, 0]
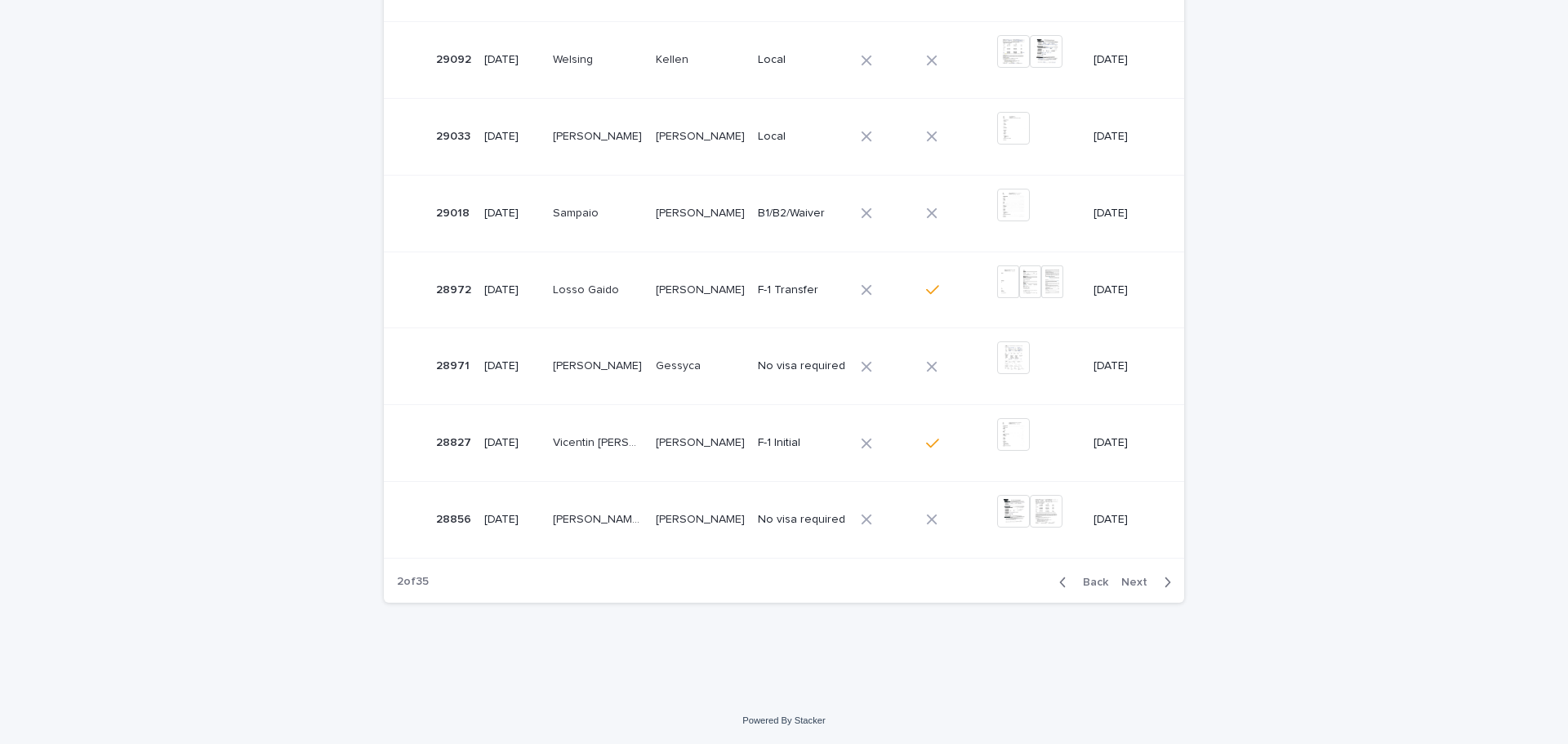
click at [1093, 582] on span "Back" at bounding box center [1090, 582] width 35 height 12
click at [1107, 362] on p "[DATE]" at bounding box center [1126, 367] width 63 height 14
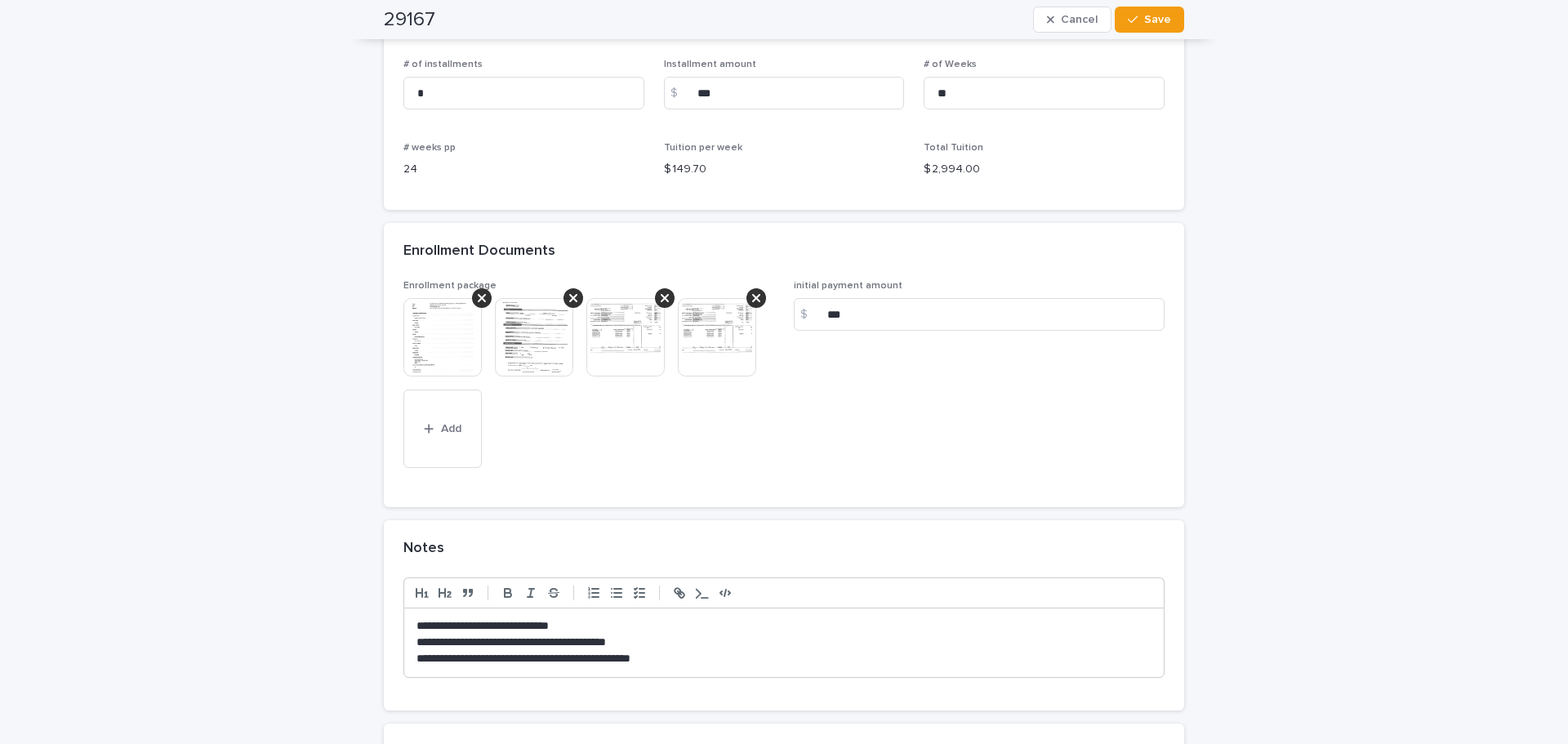
scroll to position [1307, 0]
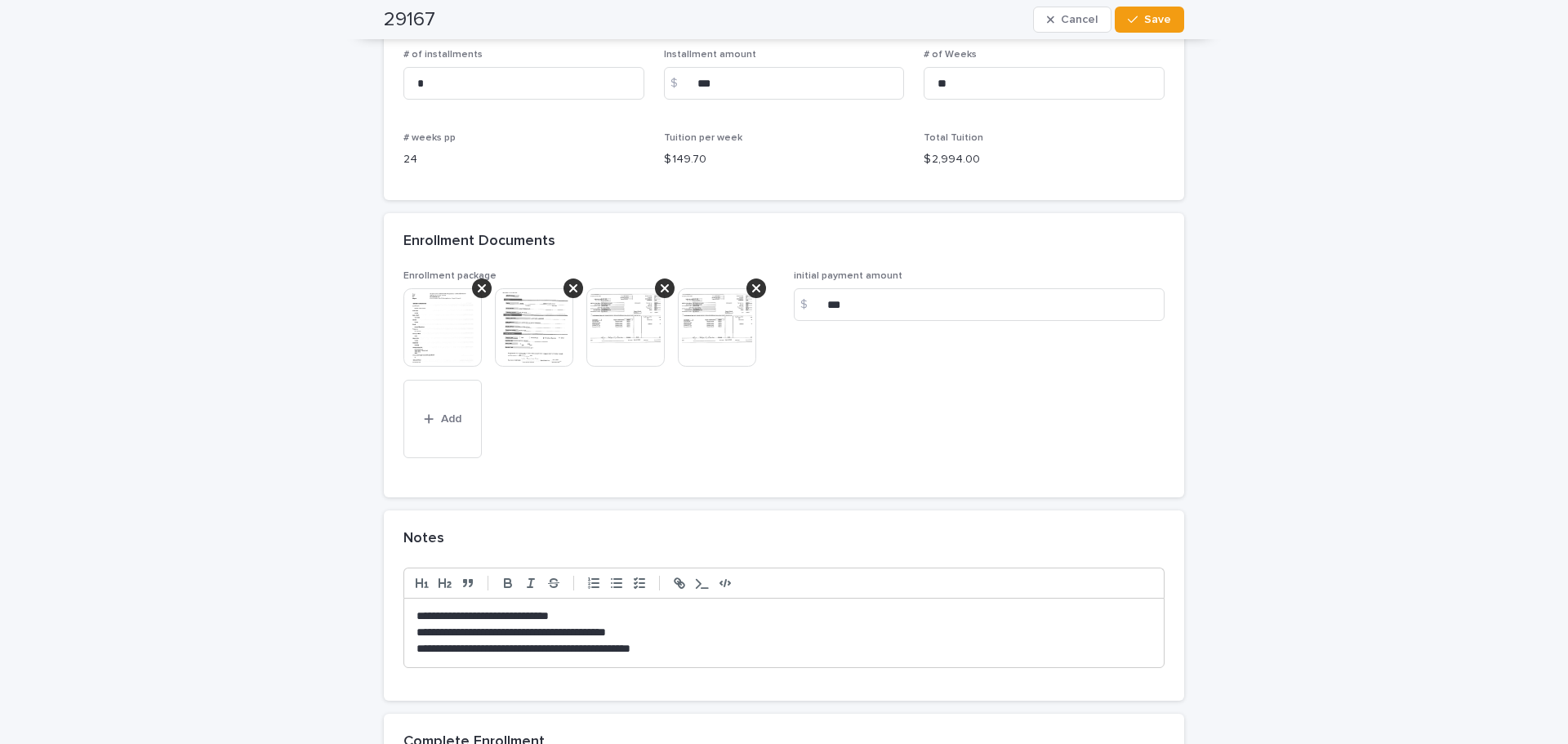
click at [426, 333] on img at bounding box center [442, 327] width 78 height 79
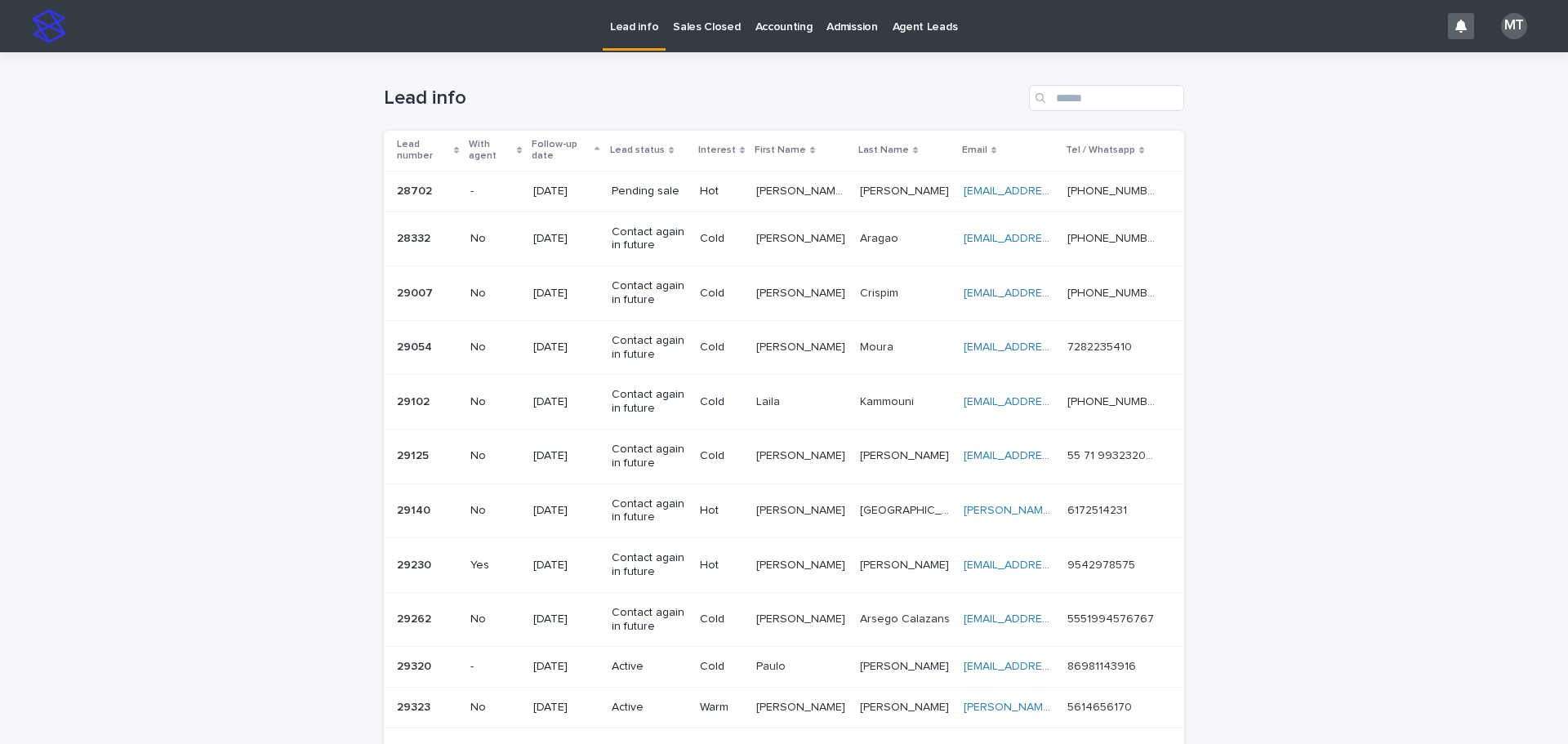
click at [1445, 318] on div "Loading... Saving… Loading... Saving… Lead info Lead number With agent Follow-u…" at bounding box center [784, 575] width 1568 height 1046
click at [691, 27] on p "Sales Closed" at bounding box center [706, 17] width 67 height 34
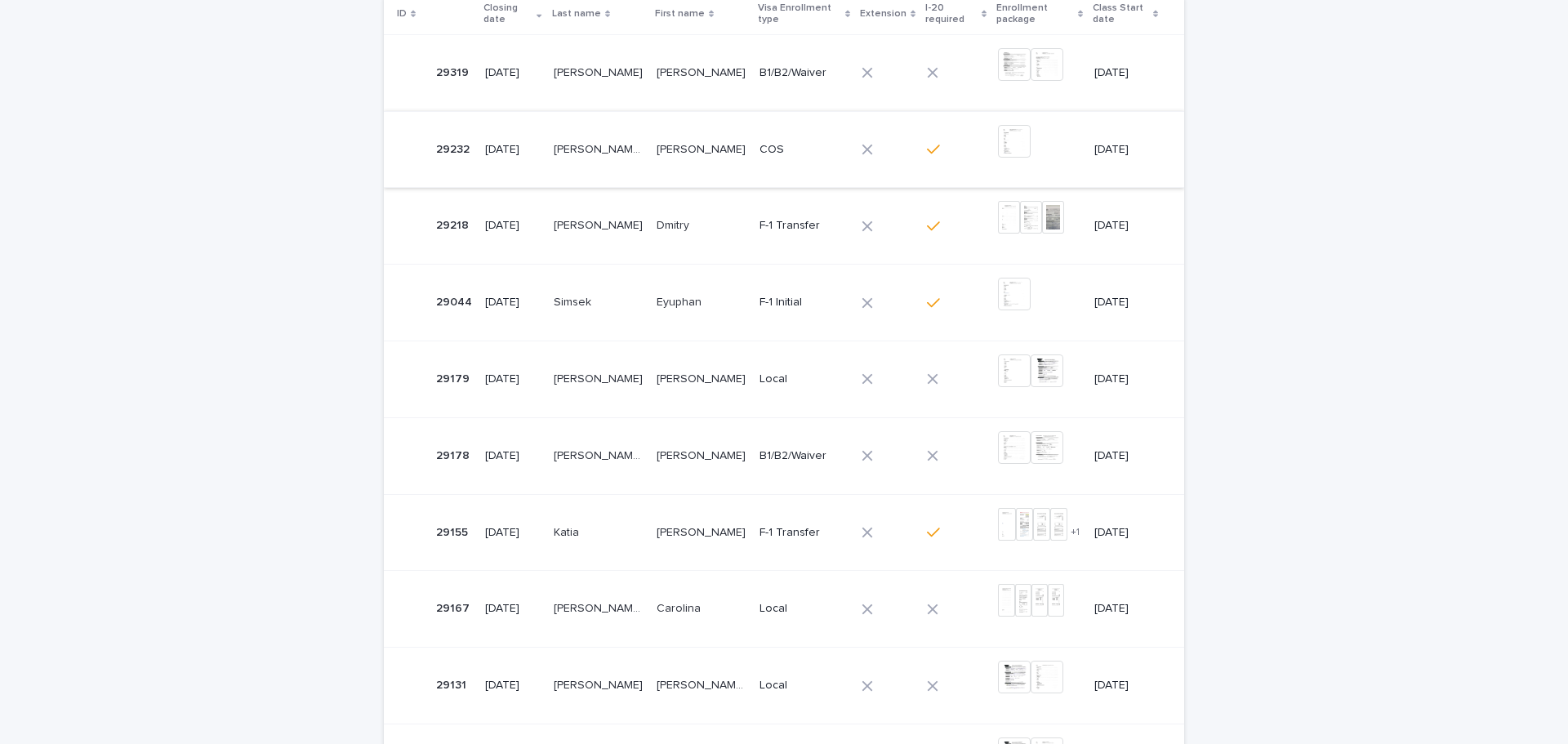
scroll to position [327, 0]
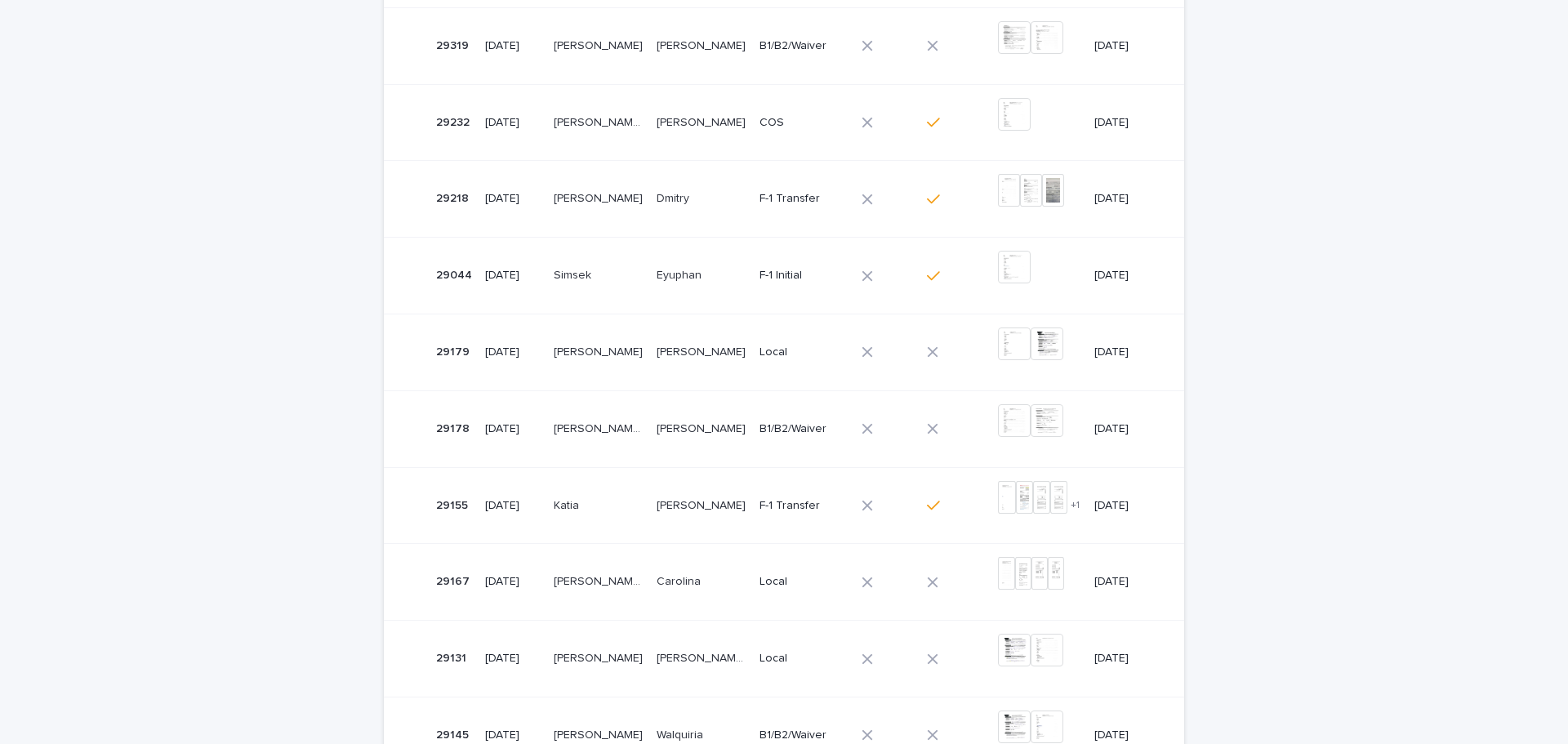
click at [759, 197] on p "F-1 Transfer" at bounding box center [804, 199] width 89 height 14
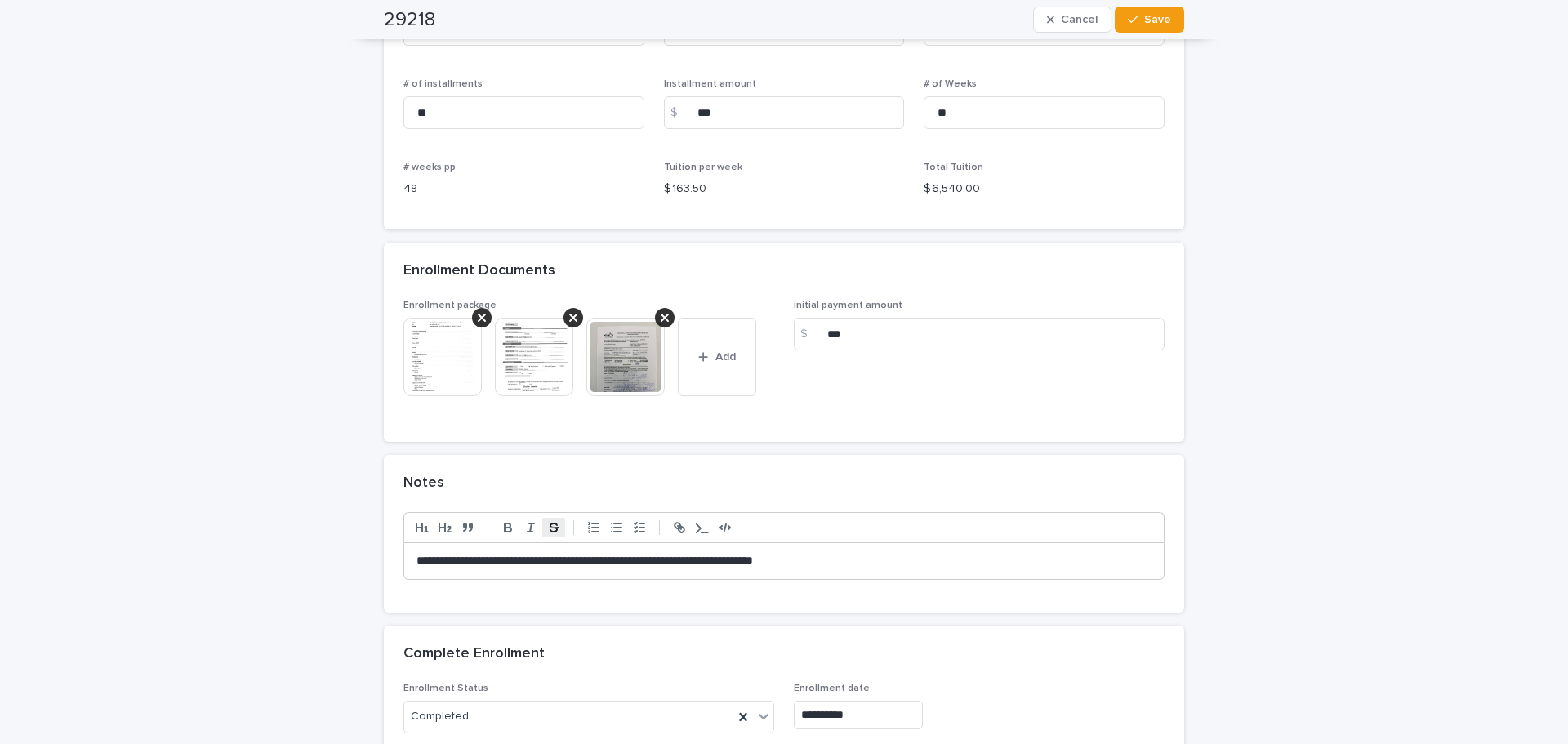
scroll to position [1307, 0]
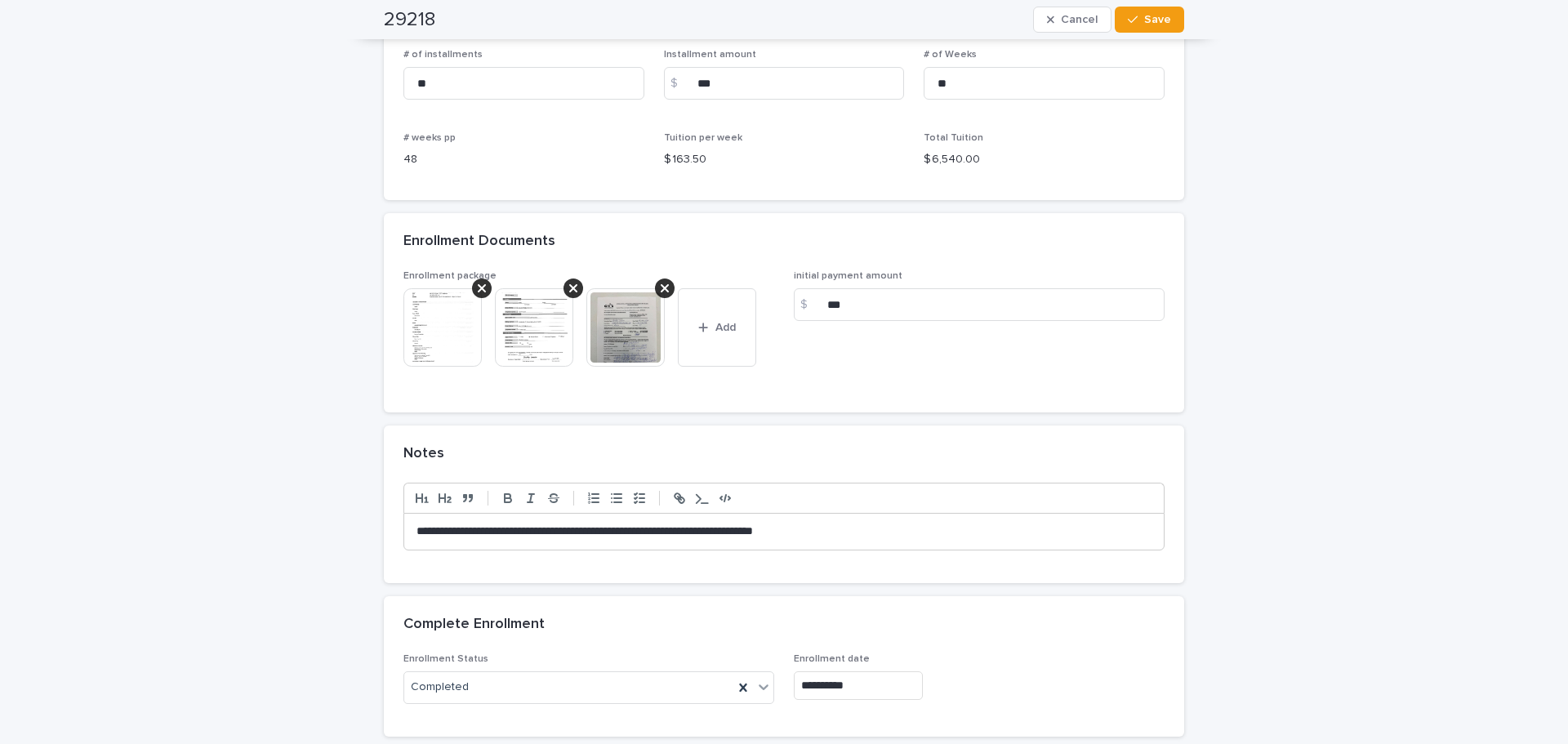
click at [449, 334] on img at bounding box center [442, 327] width 78 height 79
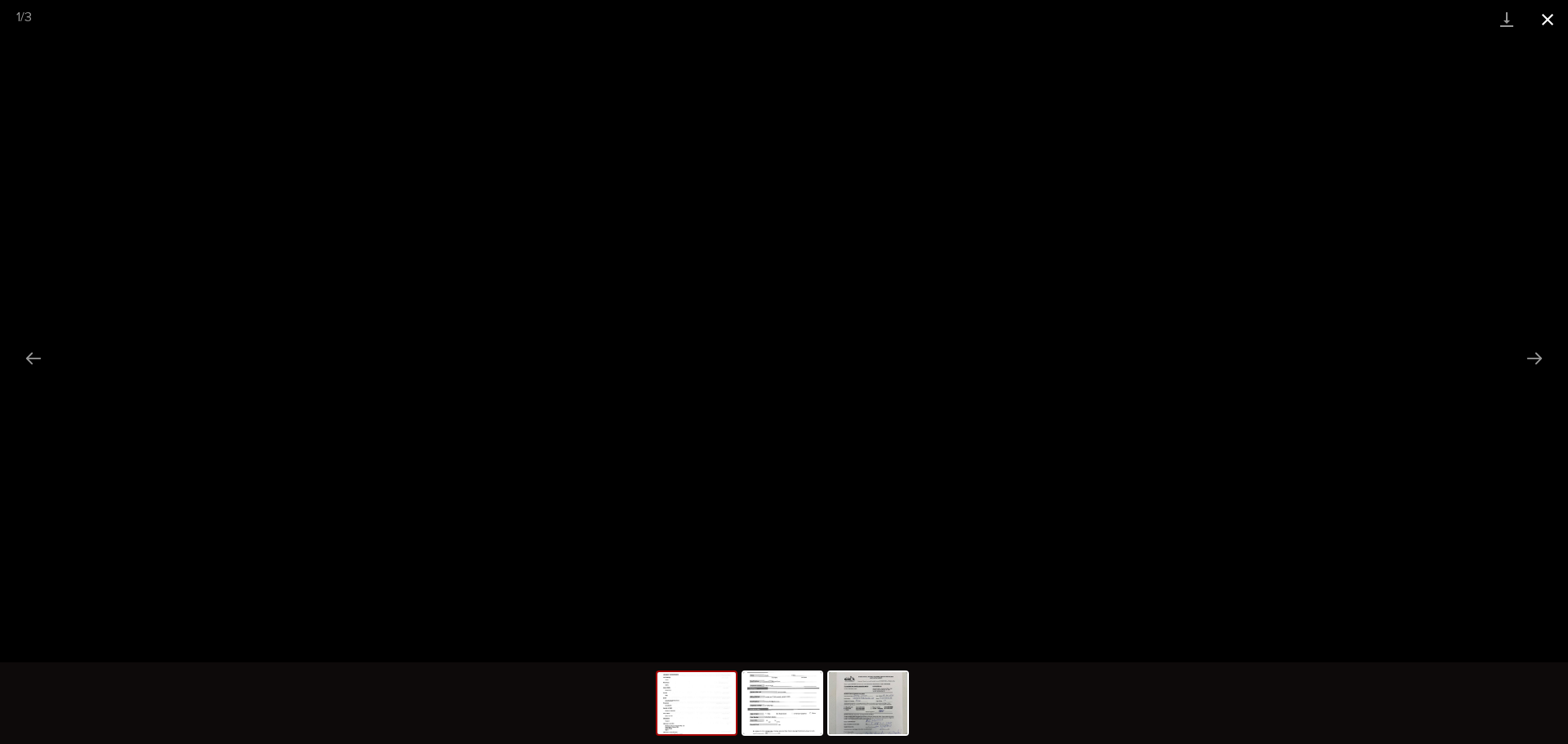
click at [1542, 24] on button "Close gallery" at bounding box center [1547, 19] width 41 height 38
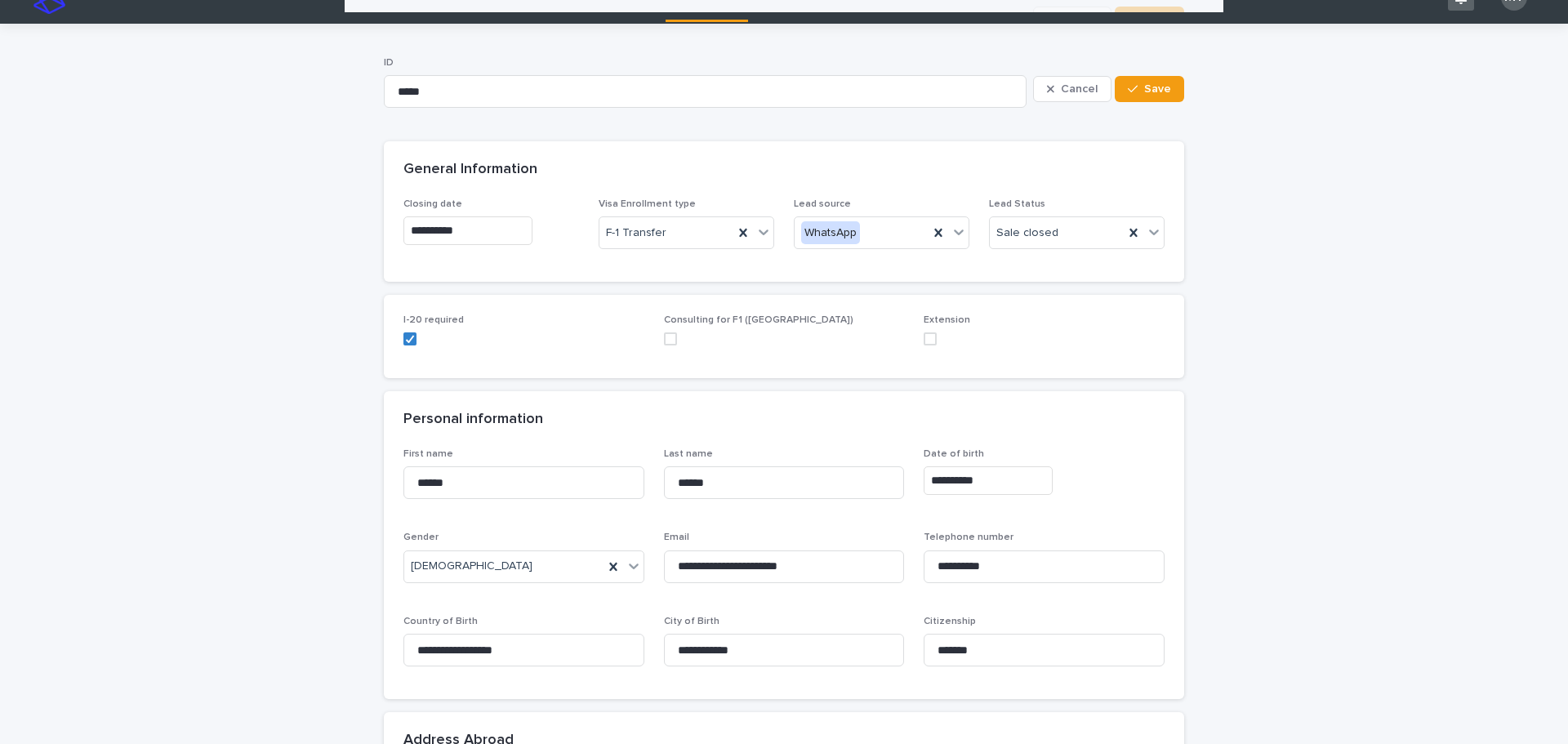
scroll to position [0, 0]
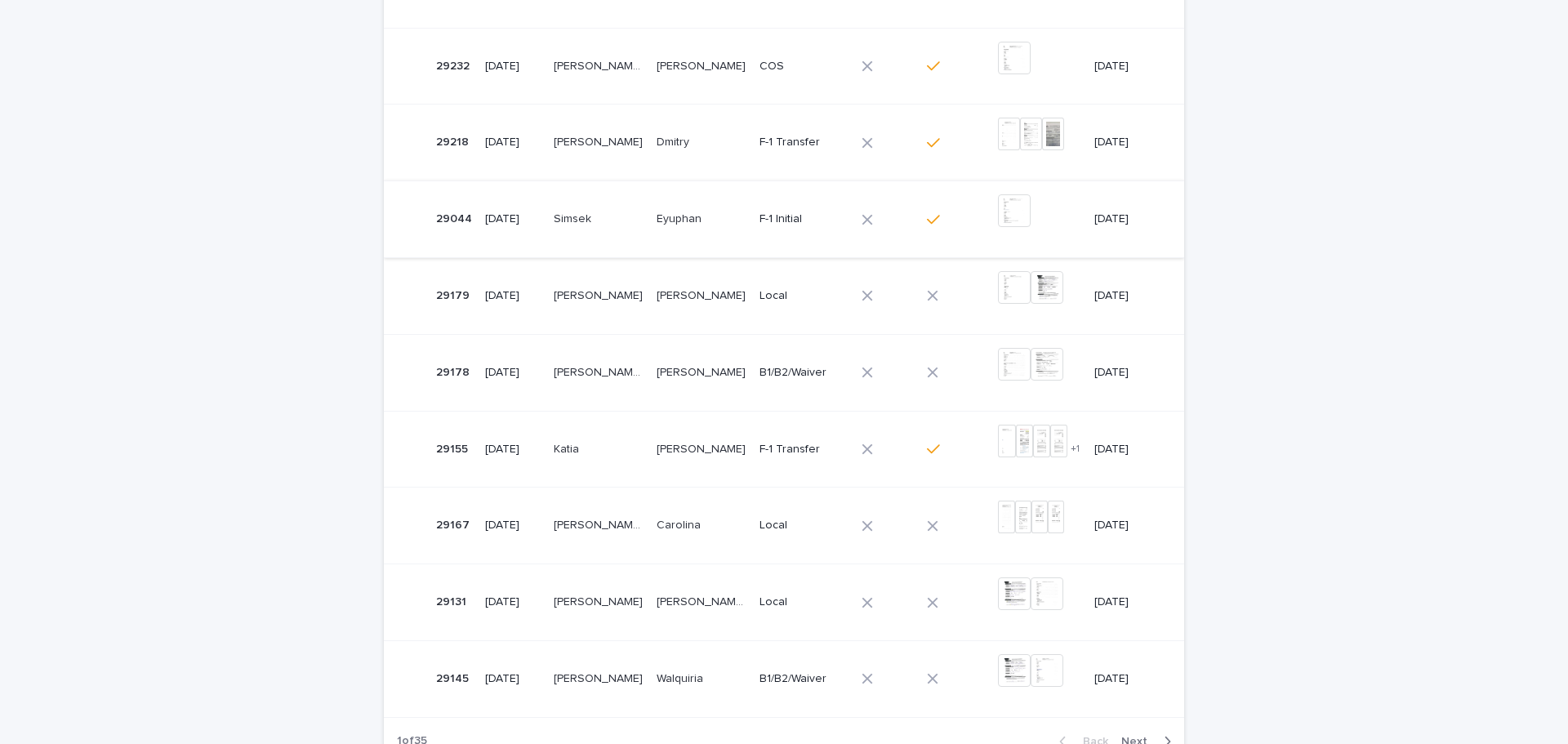
scroll to position [542, 0]
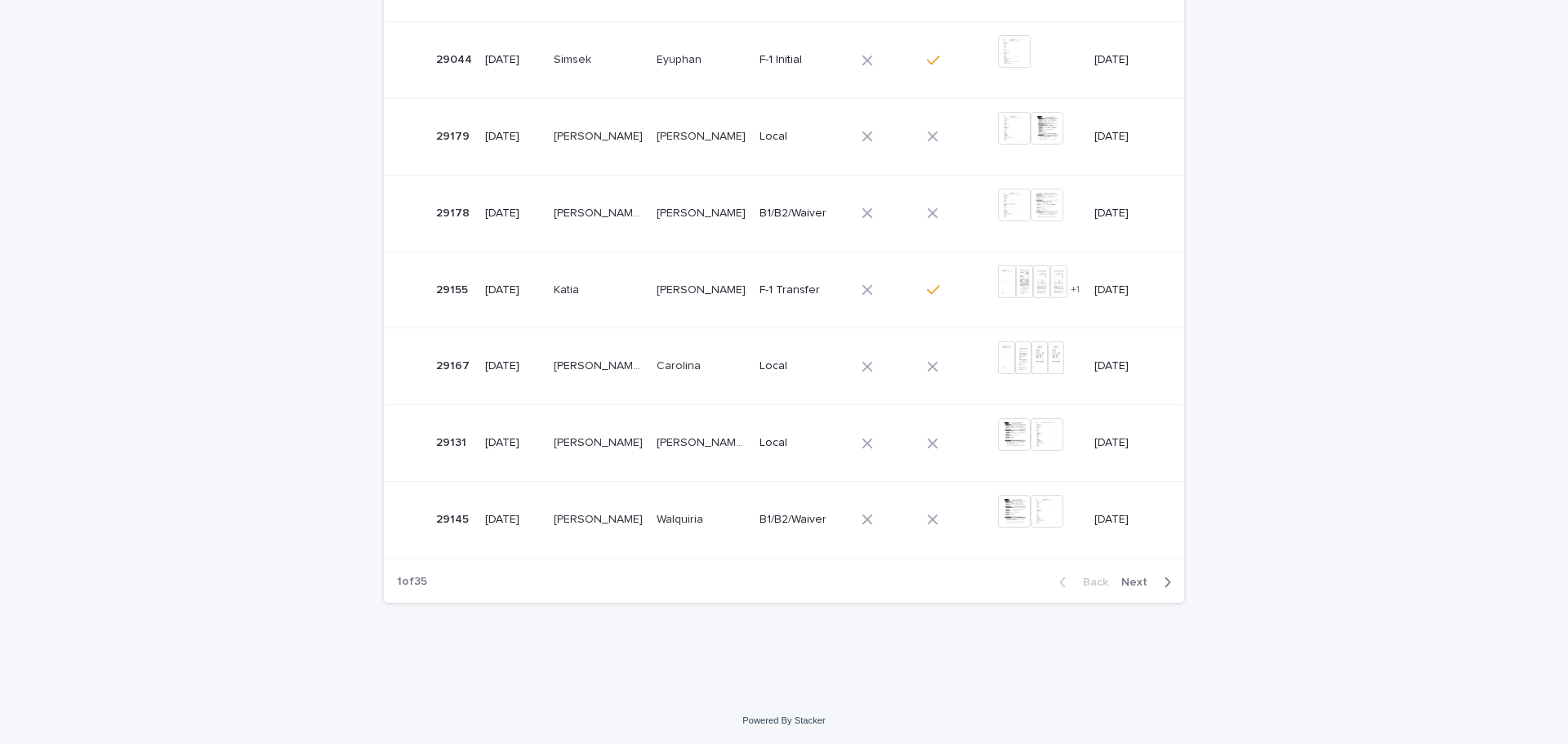
click at [1123, 579] on span "Next" at bounding box center [1139, 582] width 36 height 12
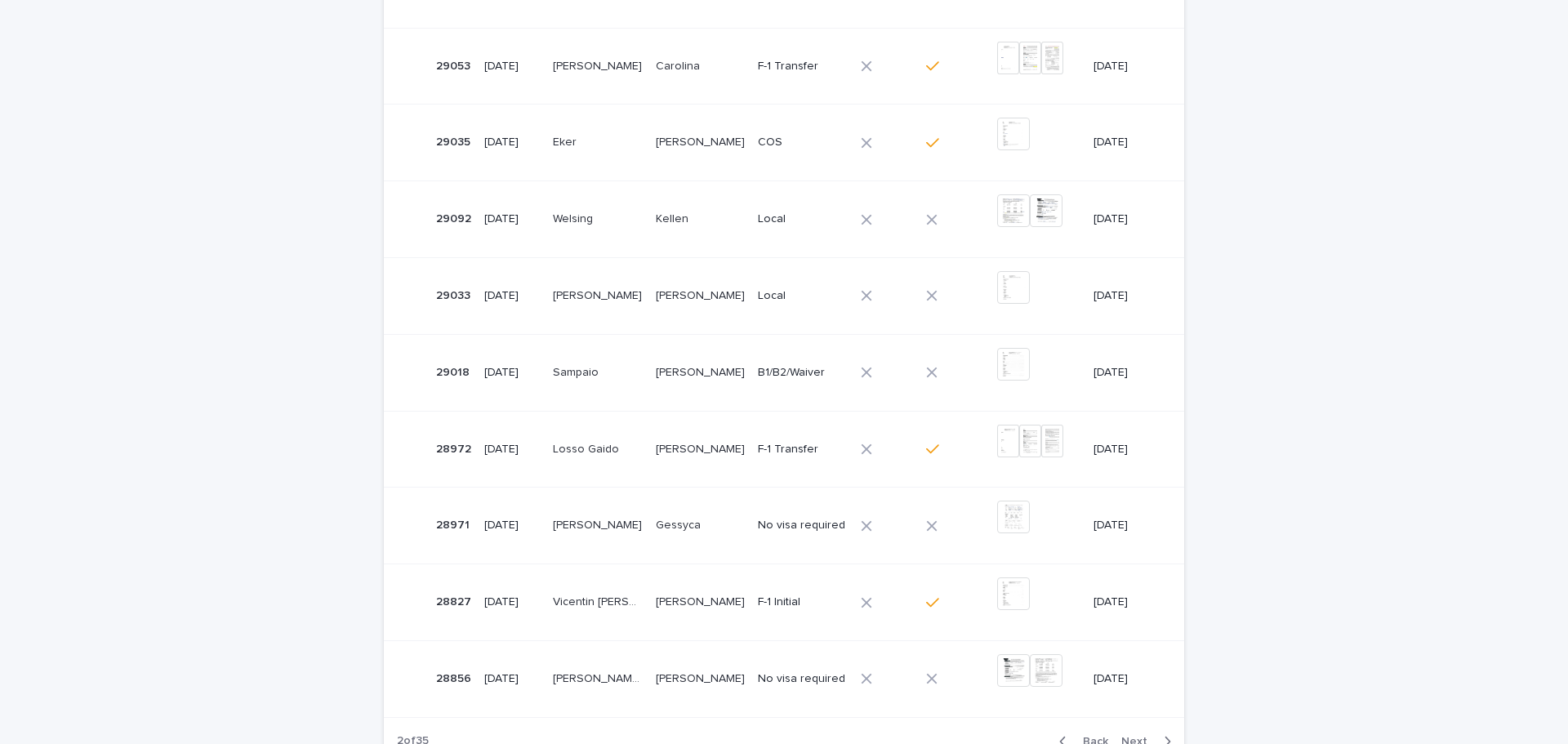
scroll to position [542, 0]
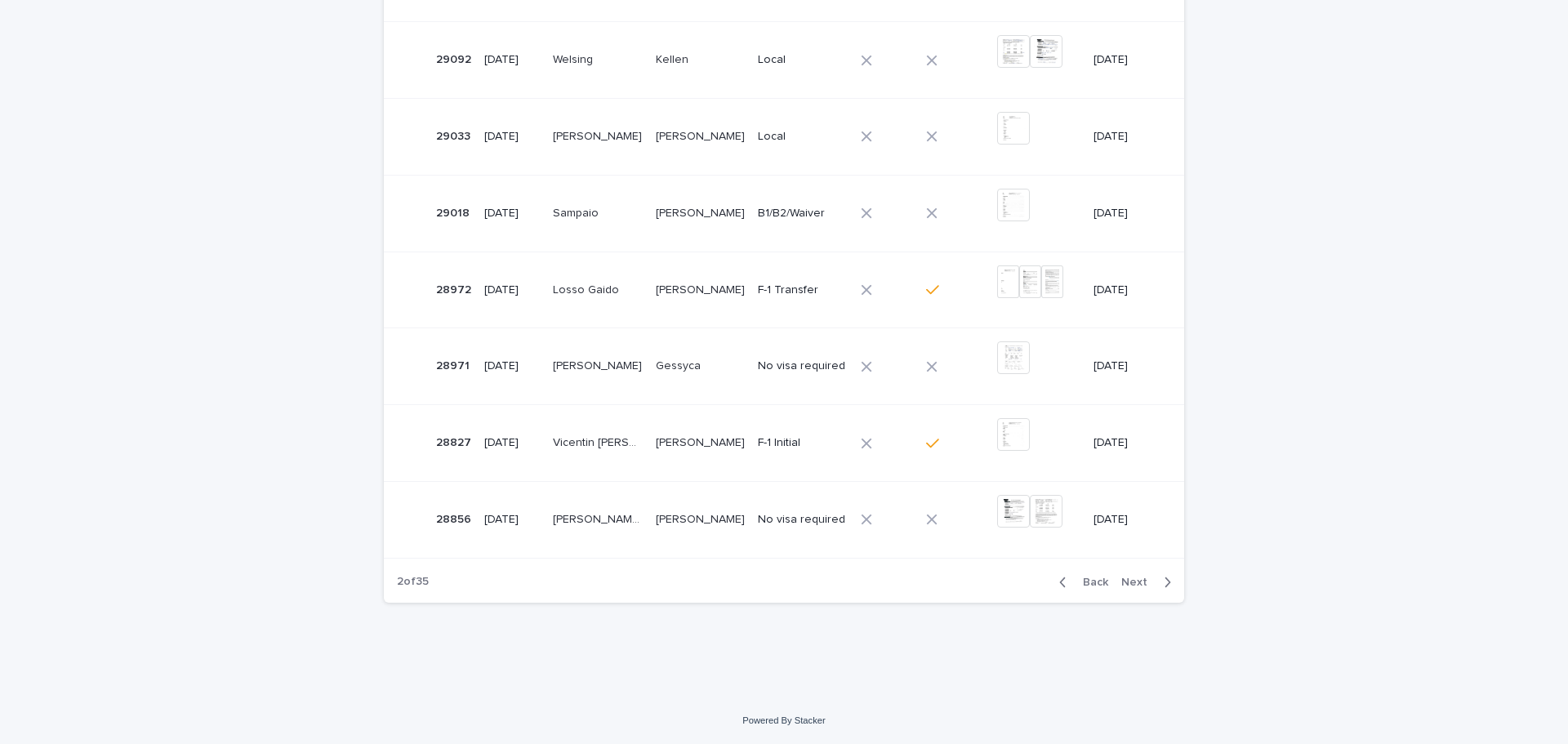
click at [1157, 583] on div "button" at bounding box center [1164, 582] width 14 height 14
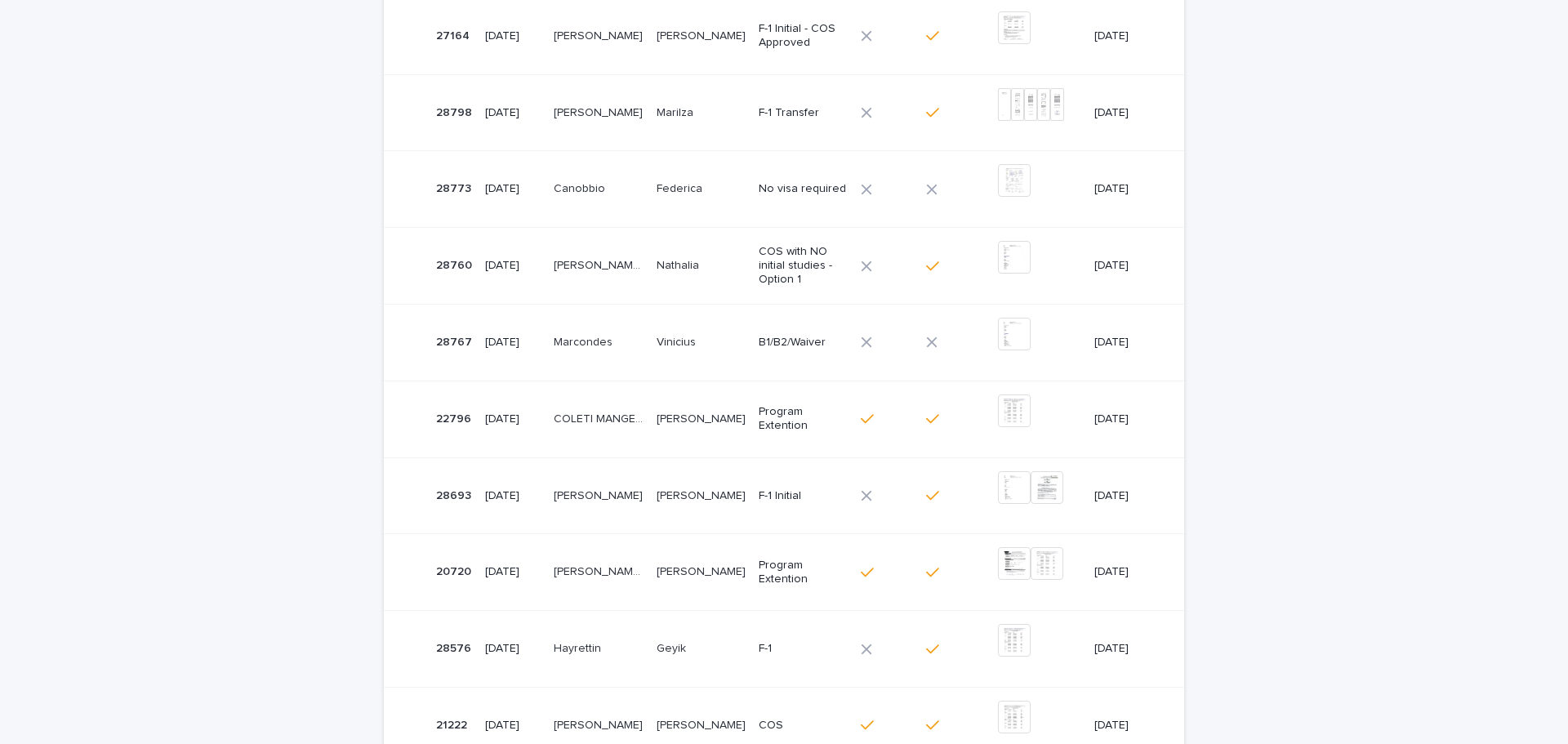
scroll to position [542, 0]
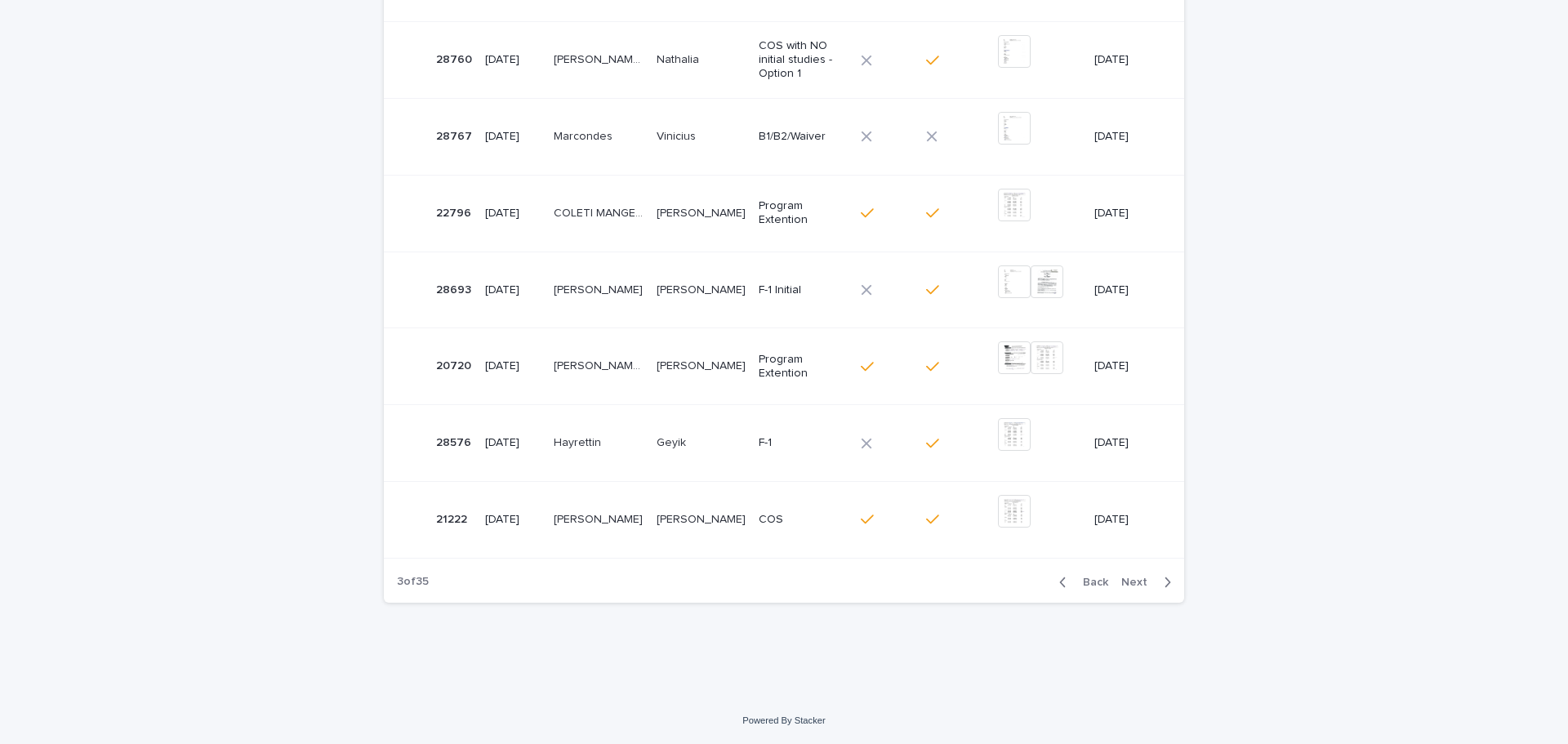
click at [1134, 582] on span "Next" at bounding box center [1139, 582] width 36 height 12
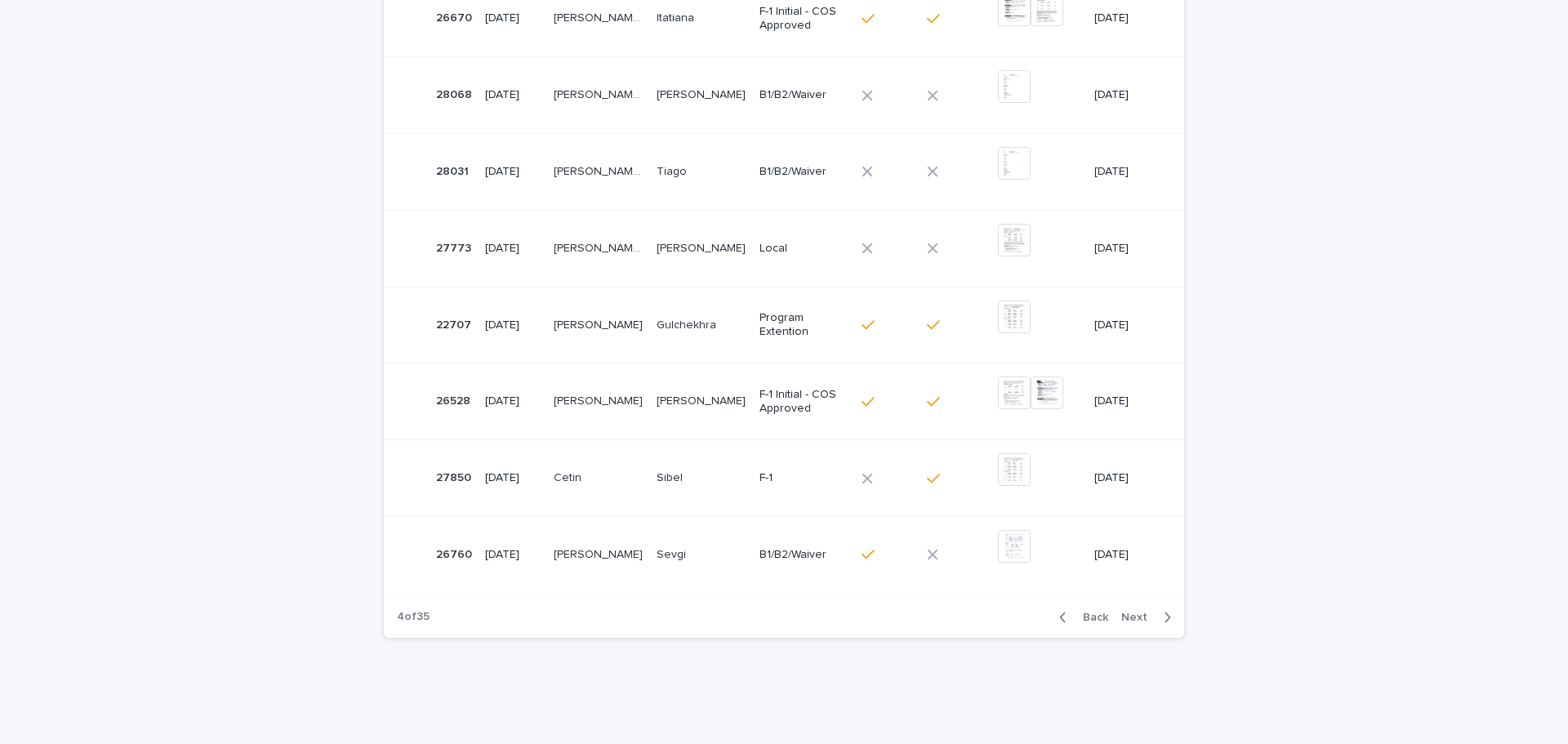
scroll to position [542, 0]
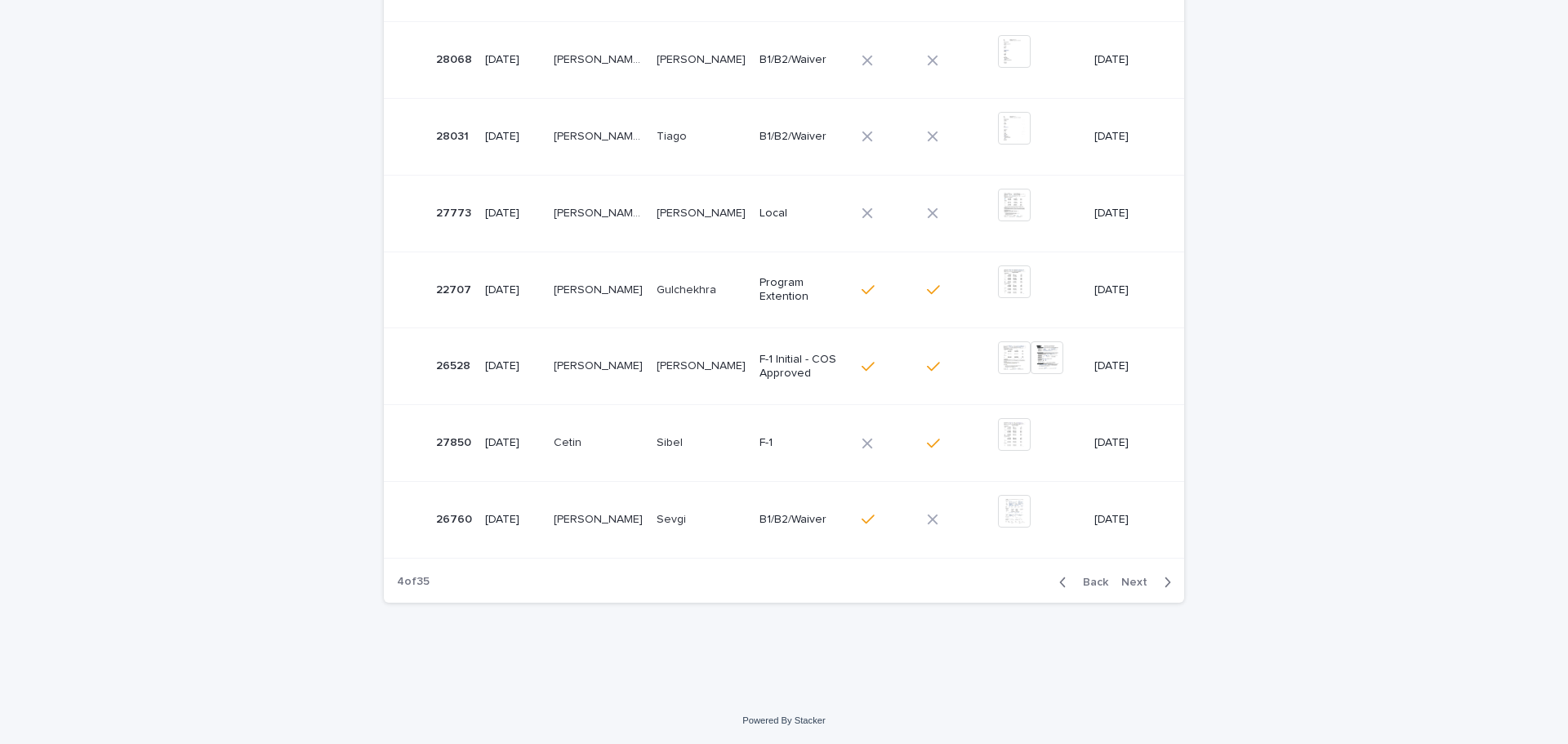
click at [1133, 583] on span "Next" at bounding box center [1139, 582] width 36 height 12
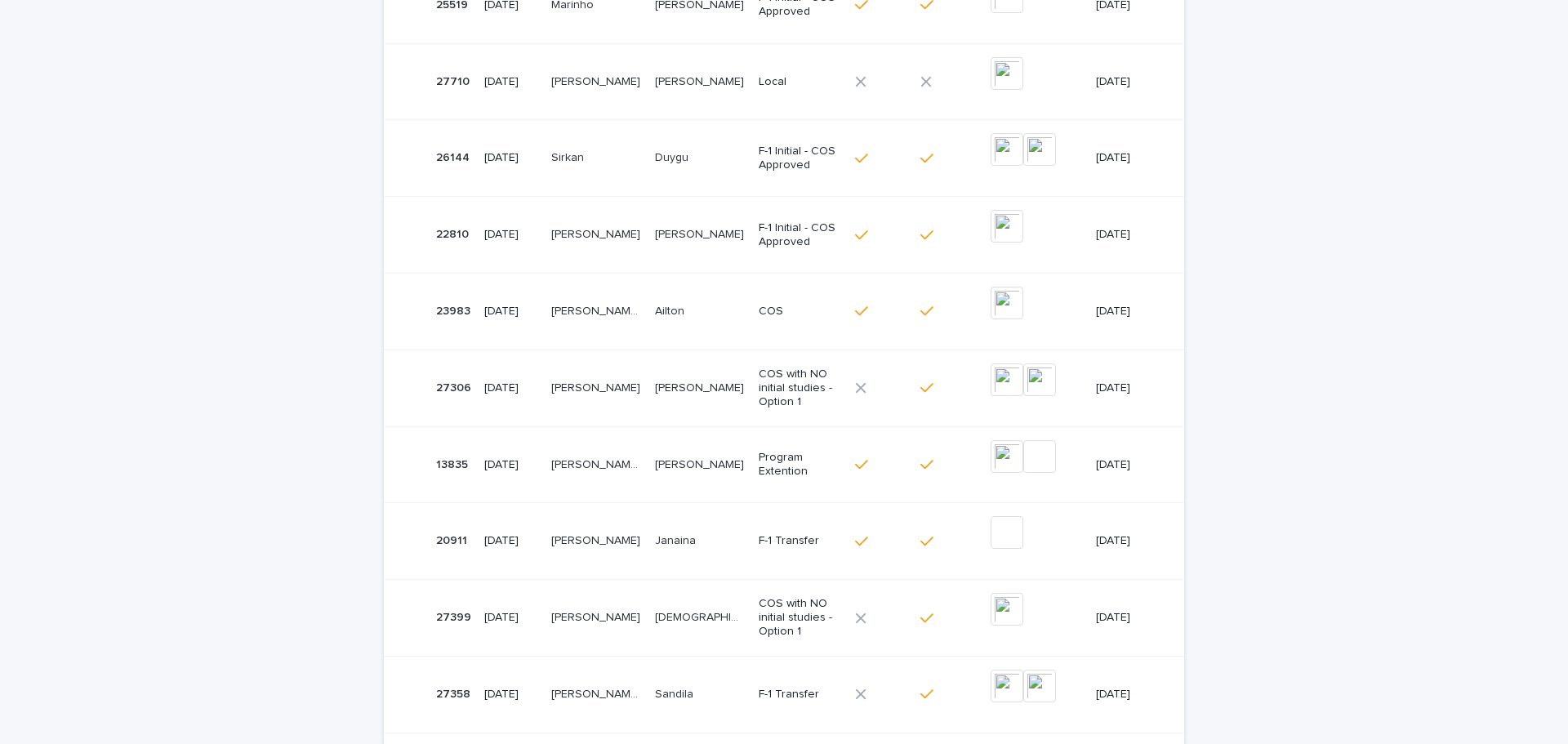
scroll to position [40, 0]
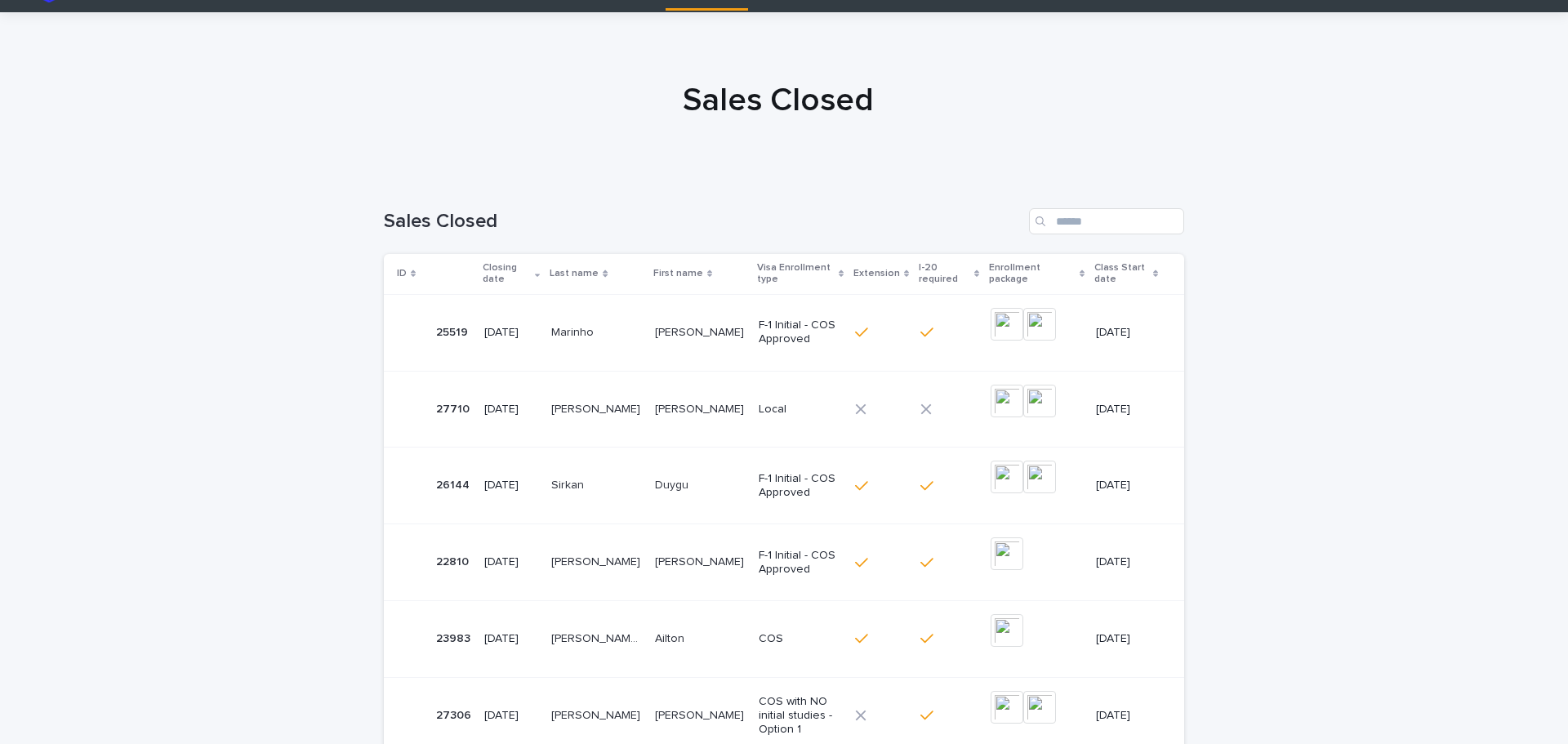
click at [1359, 306] on div "Loading... Saving… Loading... Saving… Sales Closed ID Closing date Last name Fi…" at bounding box center [784, 688] width 1568 height 1024
